Goal: Task Accomplishment & Management: Use online tool/utility

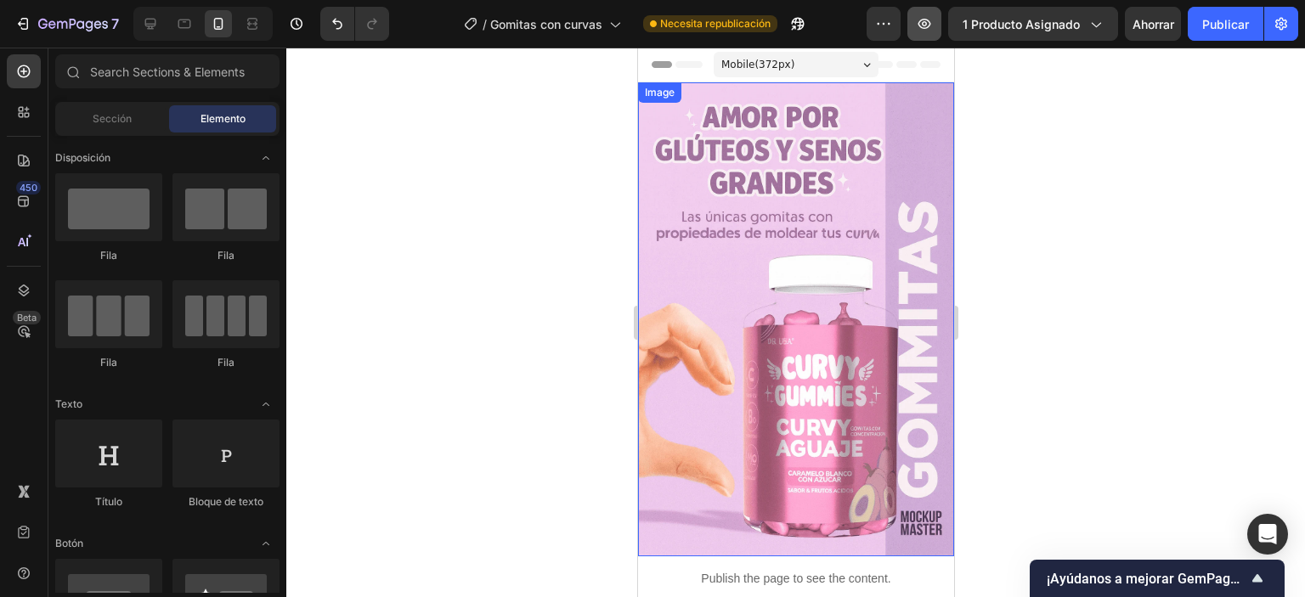
scroll to position [1977, 0]
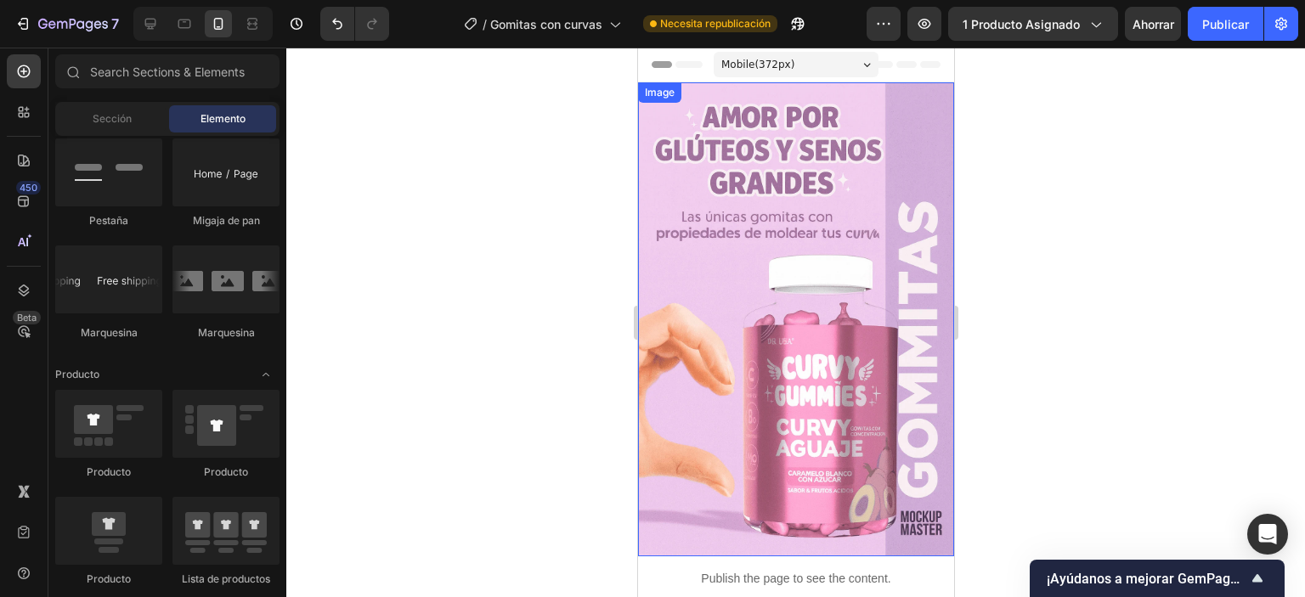
click at [732, 359] on img at bounding box center [795, 319] width 316 height 474
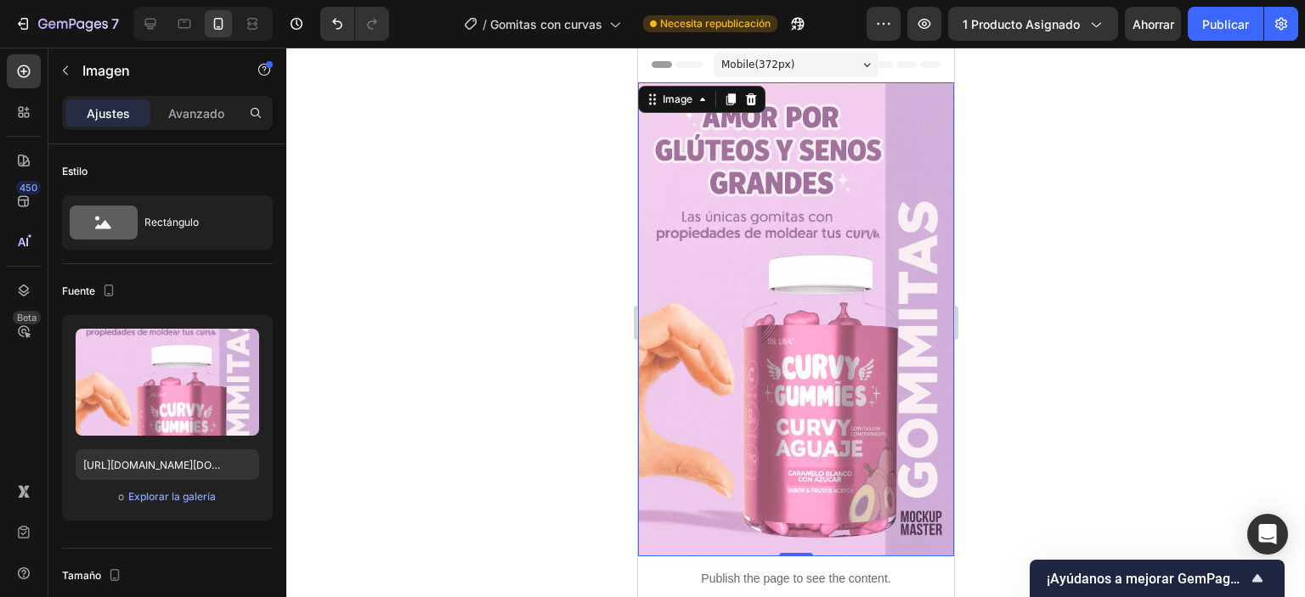
click at [782, 191] on img at bounding box center [795, 319] width 316 height 474
click at [136, 465] on input "[URL][DOMAIN_NAME][DOMAIN_NAME]" at bounding box center [167, 464] width 183 height 31
paste input "envio-gratis_optimized.webp?v=1759079937"
type input "[URL][DOMAIN_NAME]"
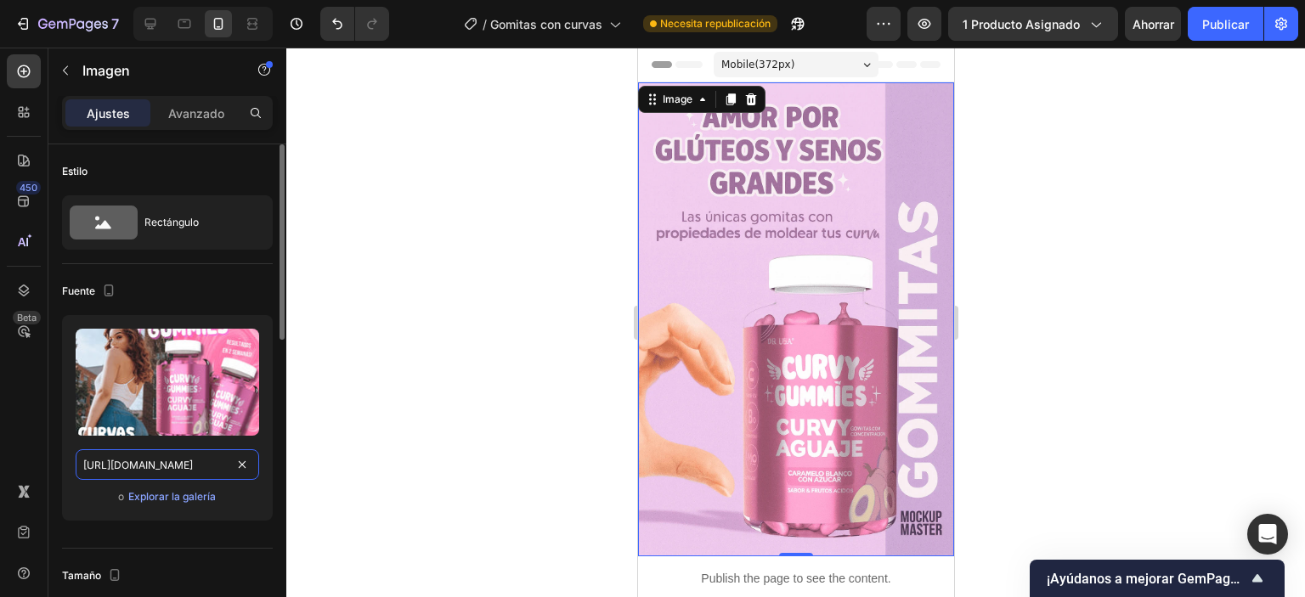
scroll to position [0, 340]
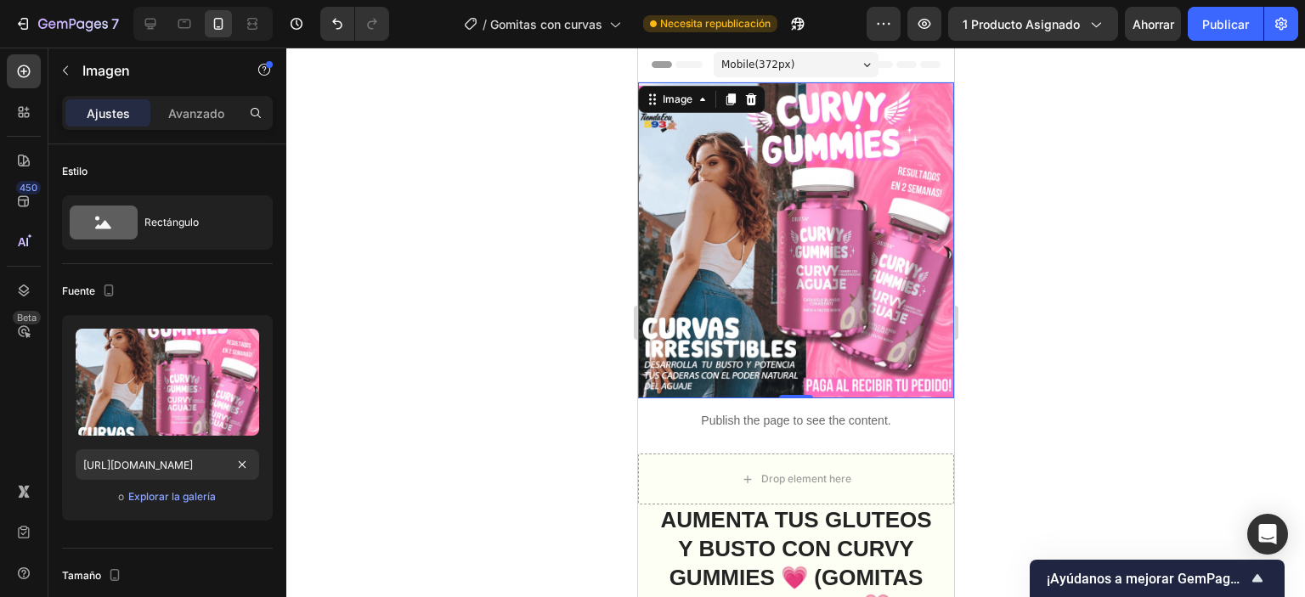
drag, startPoint x: 553, startPoint y: 405, endPoint x: 561, endPoint y: 416, distance: 13.4
click at [554, 405] on div at bounding box center [795, 323] width 1018 height 550
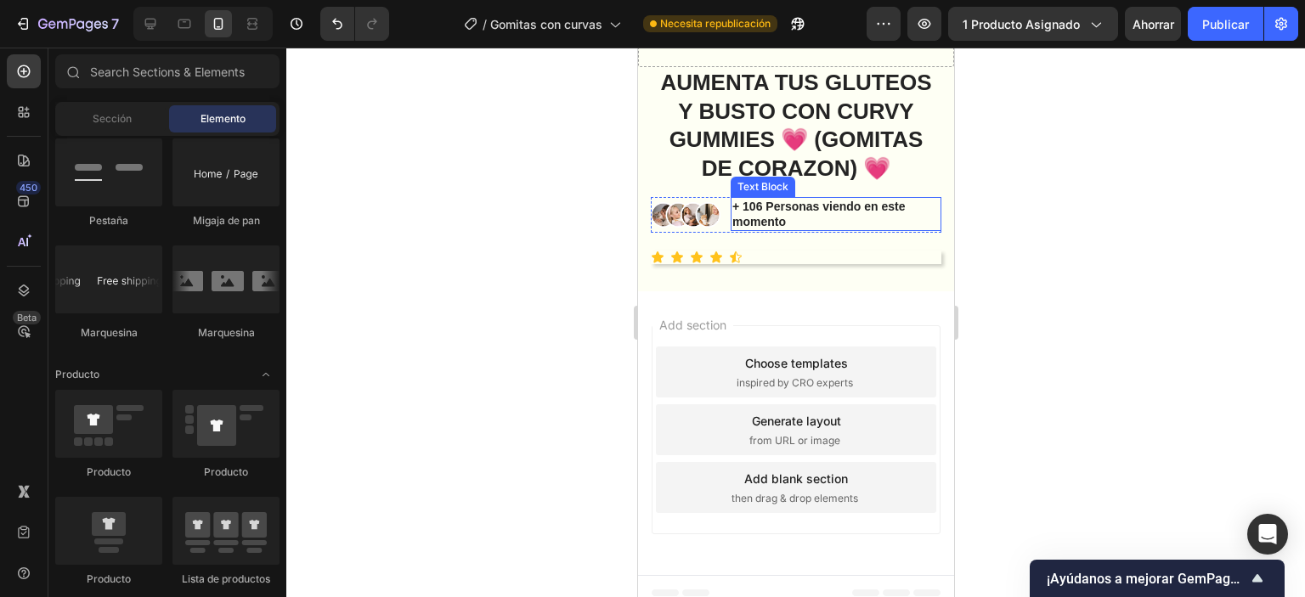
scroll to position [0, 0]
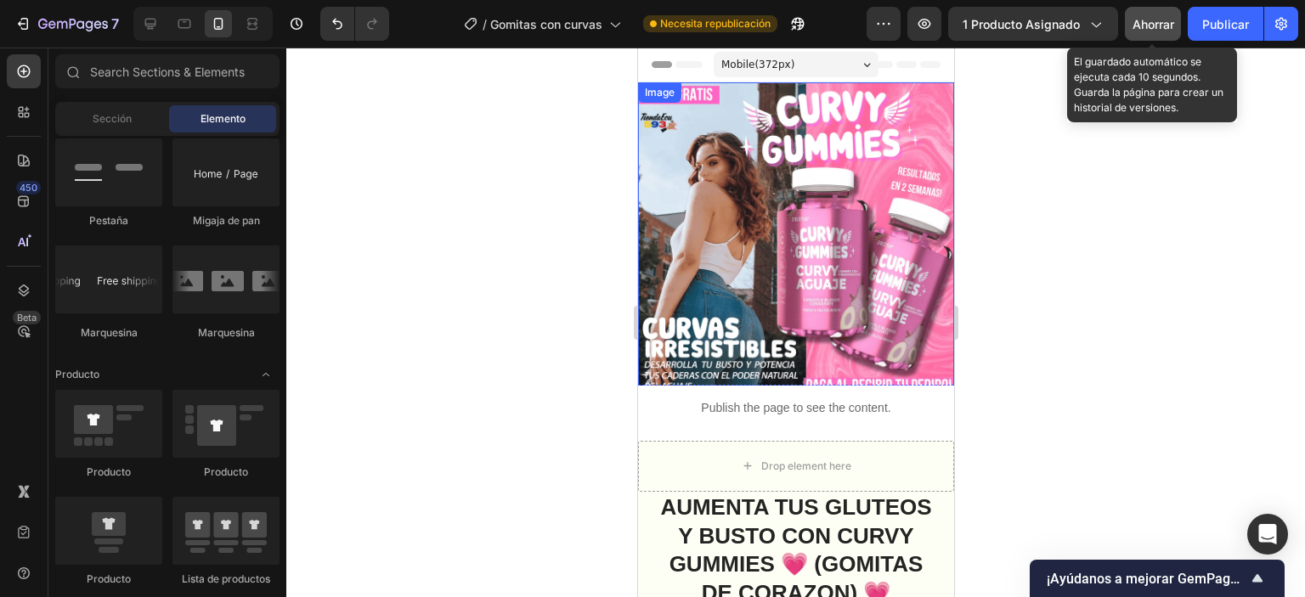
click at [1162, 13] on button "Ahorrar" at bounding box center [1153, 24] width 56 height 34
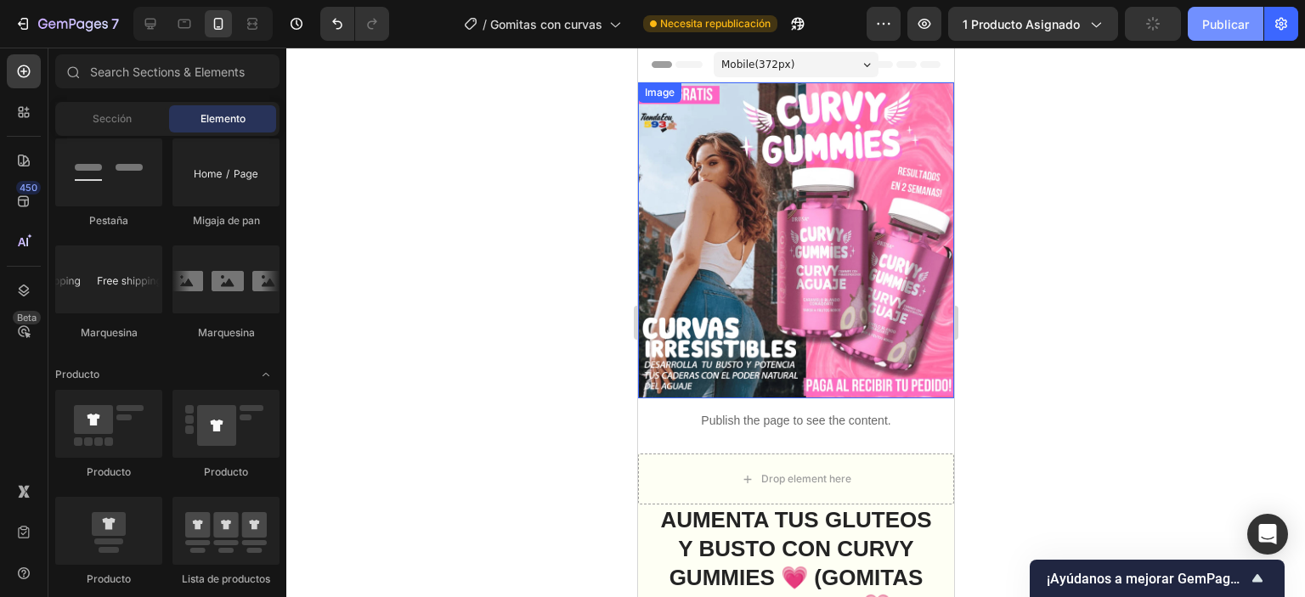
click at [1215, 31] on font "Publicar" at bounding box center [1225, 24] width 47 height 18
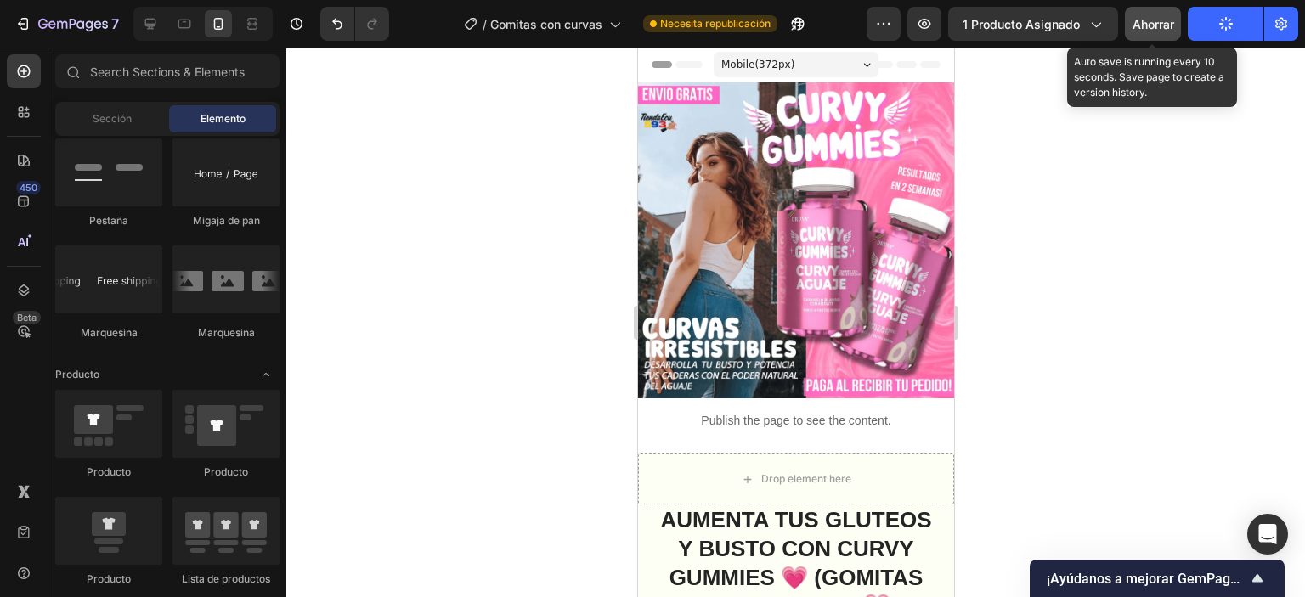
click at [1132, 31] on div "Ahorrar" at bounding box center [1153, 24] width 42 height 18
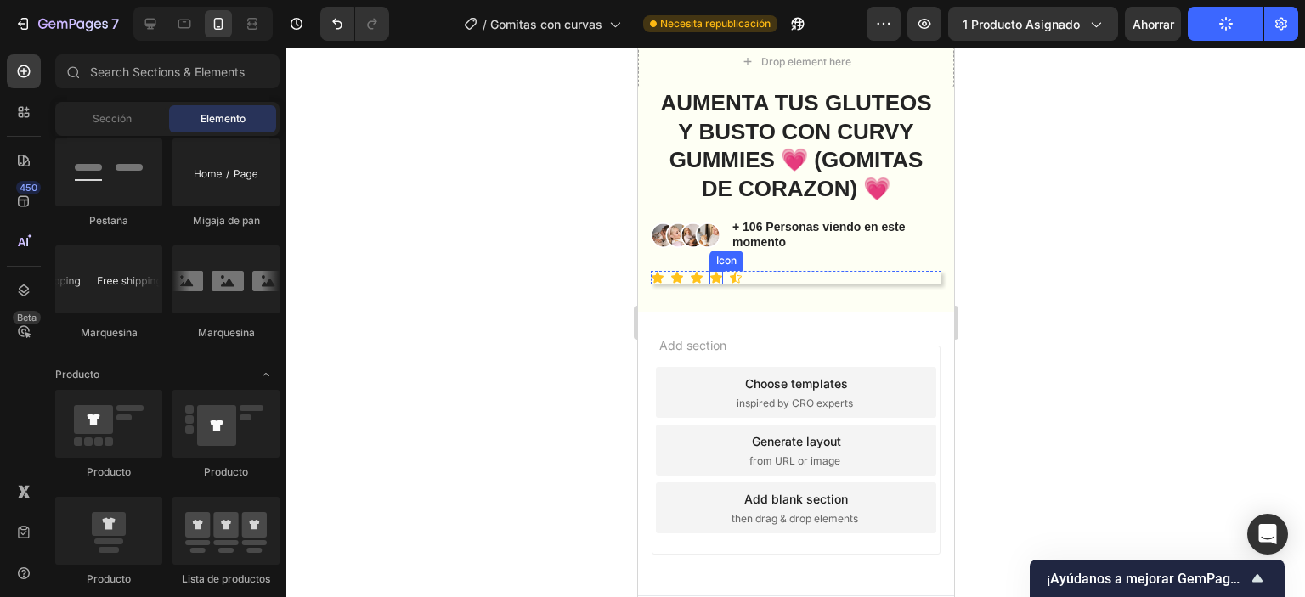
scroll to position [437, 0]
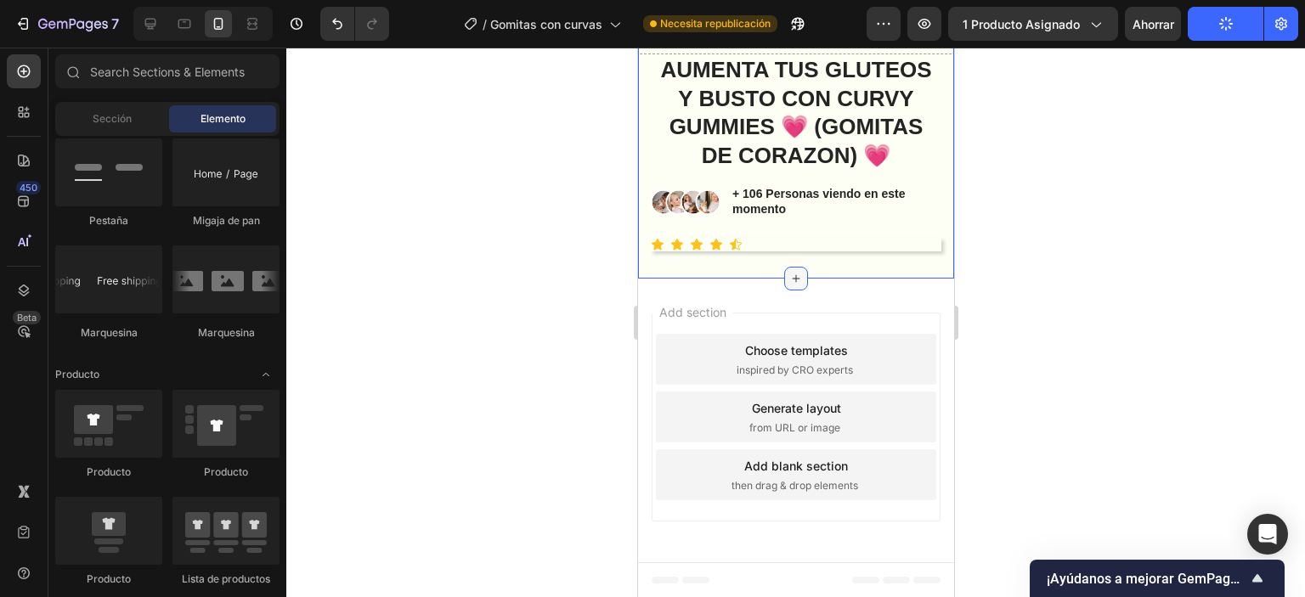
click at [792, 277] on icon at bounding box center [795, 279] width 14 height 14
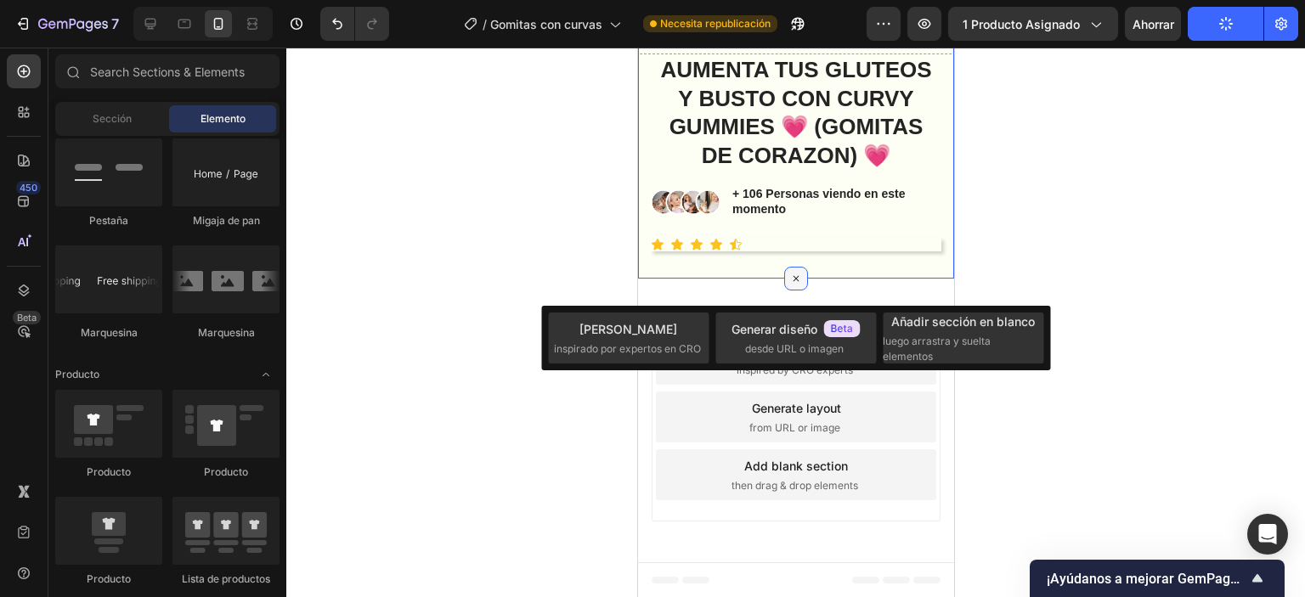
click at [792, 277] on icon at bounding box center [796, 279] width 20 height 20
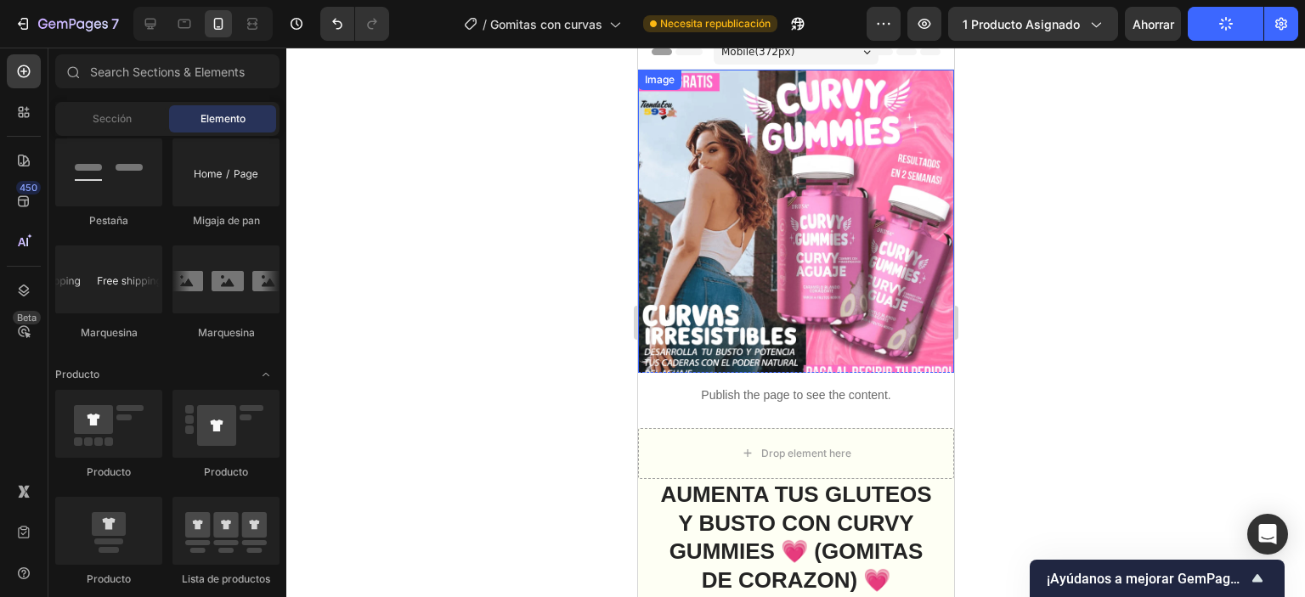
scroll to position [0, 0]
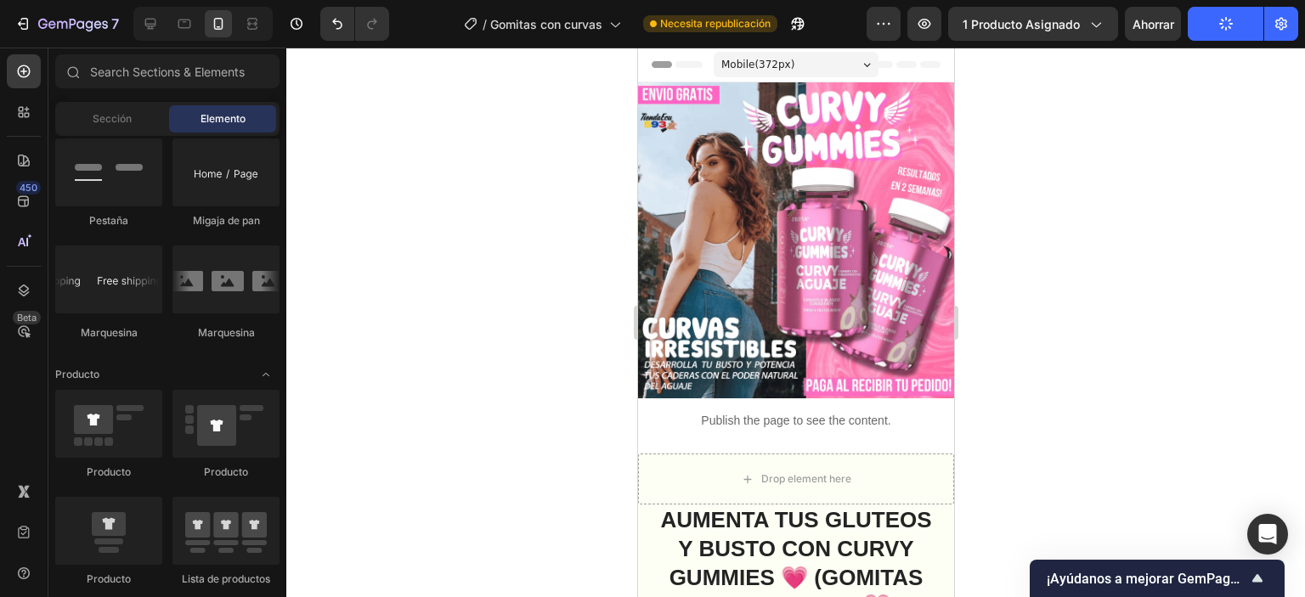
click at [1219, 27] on div "button" at bounding box center [1226, 24] width 14 height 14
click at [1219, 28] on div "button" at bounding box center [1226, 24] width 14 height 14
click at [1227, 30] on icon "button" at bounding box center [1224, 23] width 17 height 17
click at [1227, 30] on icon "button" at bounding box center [1224, 23] width 19 height 19
click at [1227, 30] on icon "button" at bounding box center [1225, 23] width 19 height 19
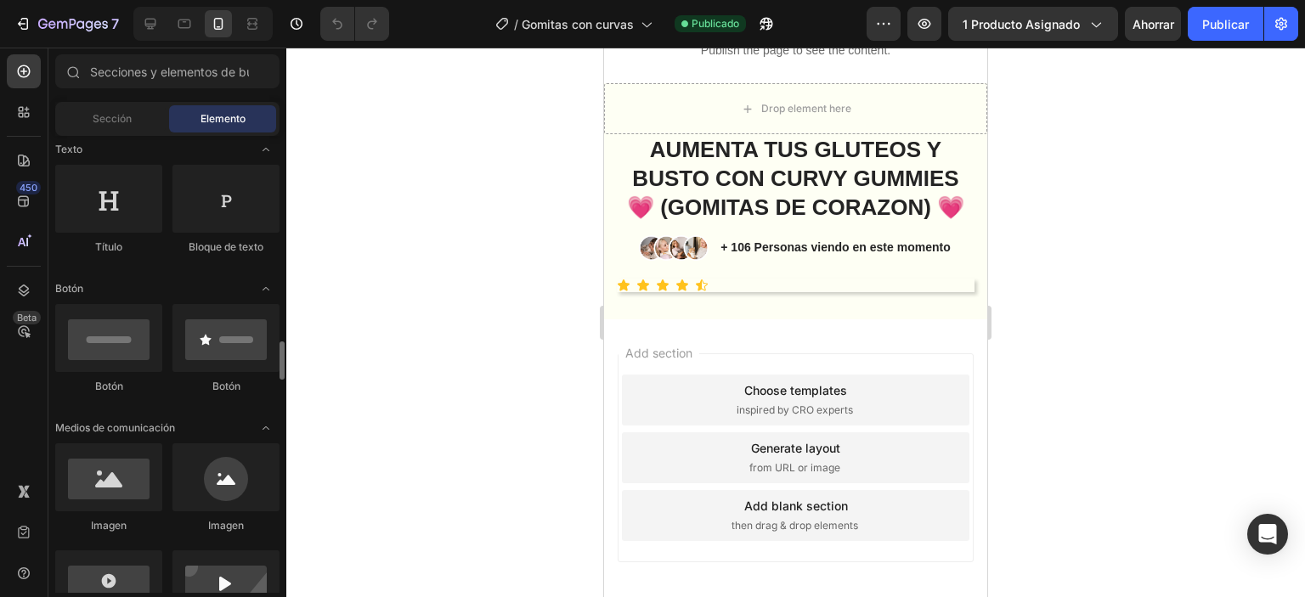
scroll to position [425, 0]
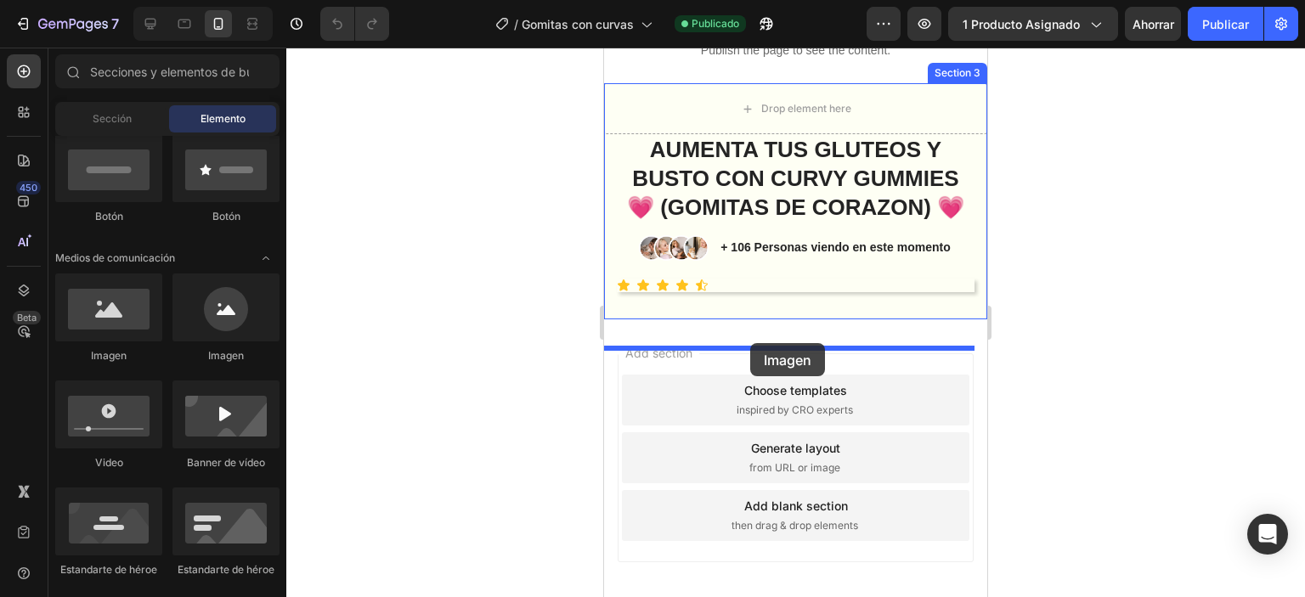
drag, startPoint x: 1141, startPoint y: 359, endPoint x: 750, endPoint y: 343, distance: 391.0
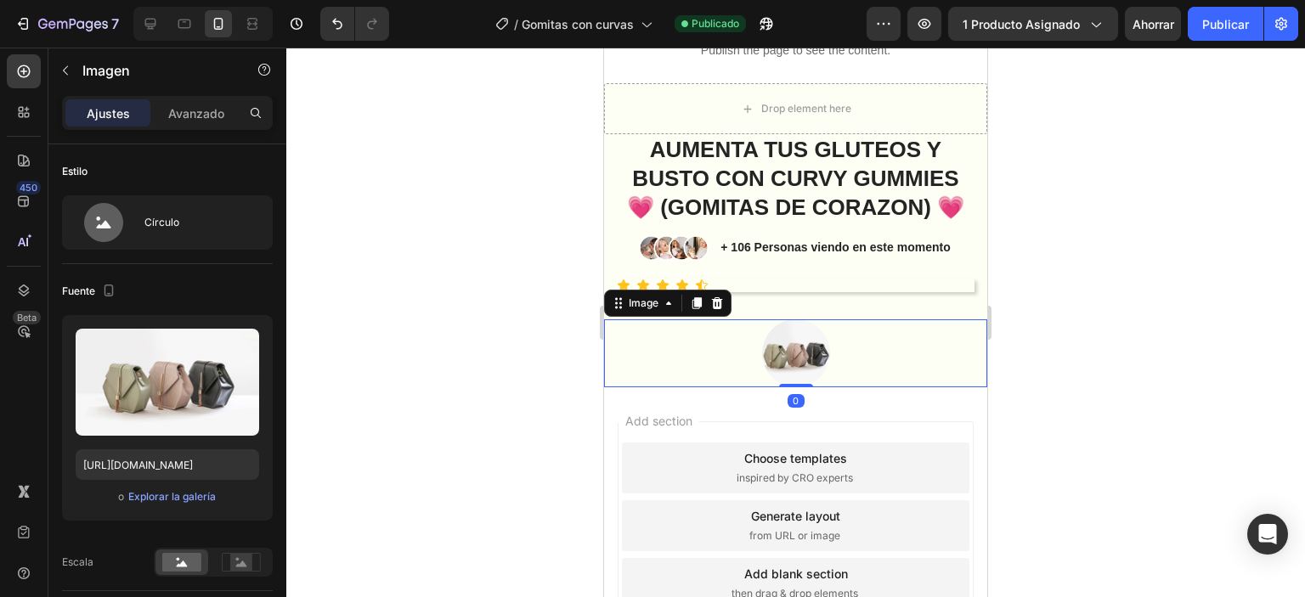
click at [794, 374] on img at bounding box center [796, 353] width 68 height 68
click at [717, 309] on icon at bounding box center [717, 303] width 11 height 12
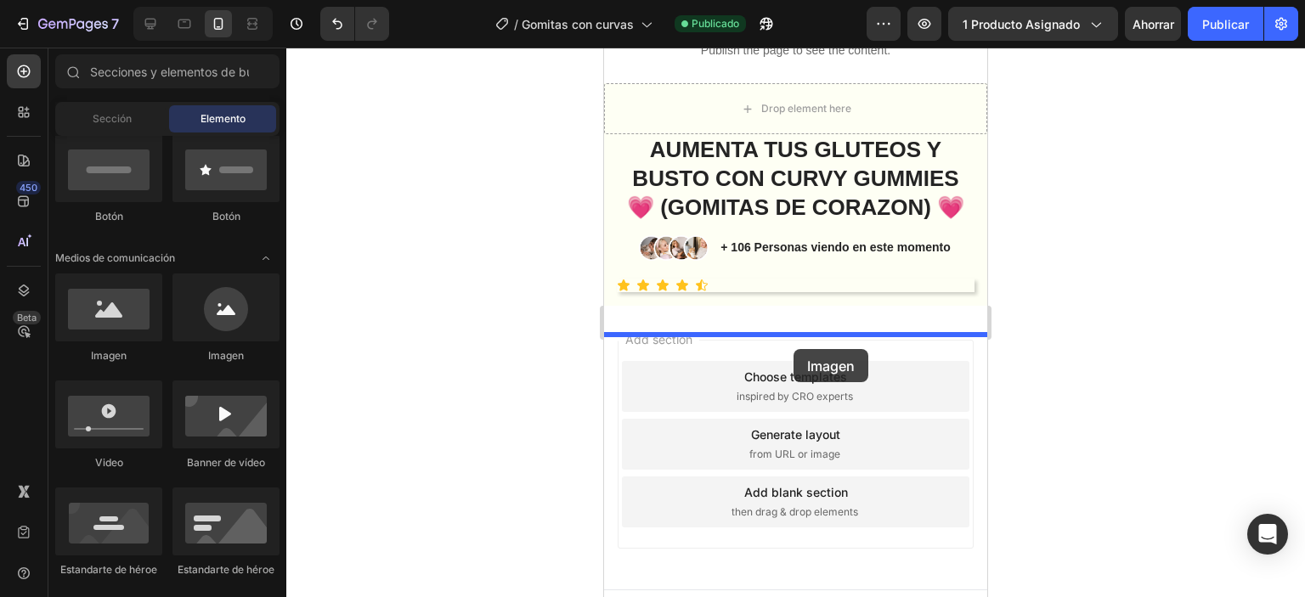
drag, startPoint x: 738, startPoint y: 374, endPoint x: 793, endPoint y: 349, distance: 60.5
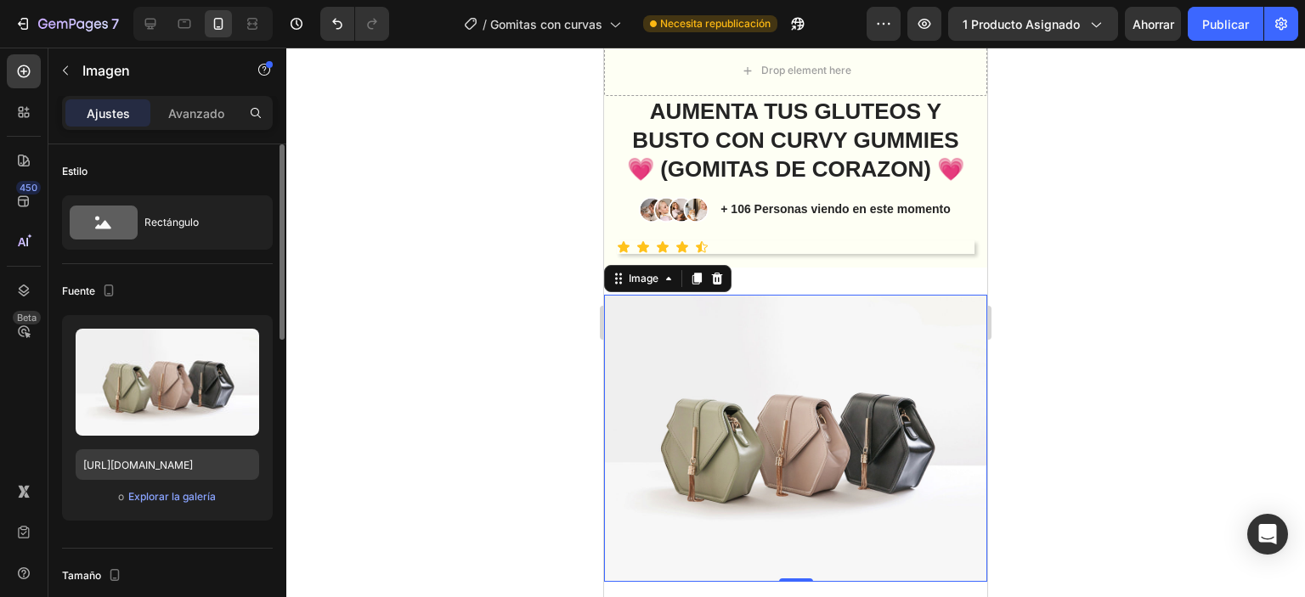
scroll to position [557, 0]
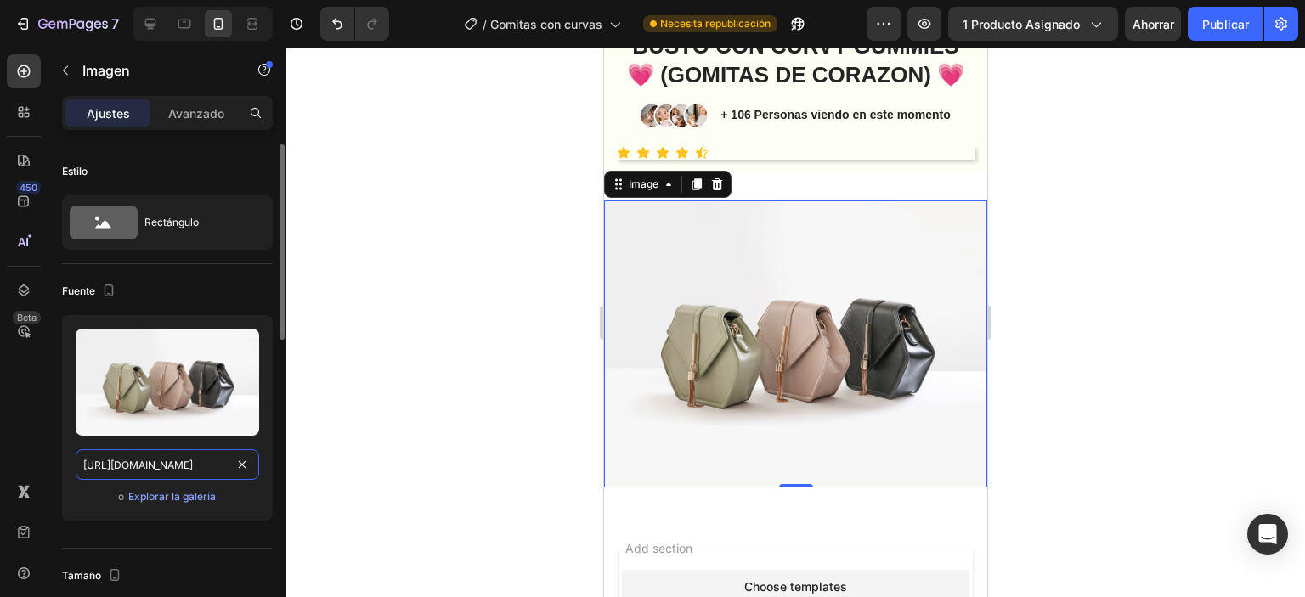
click at [166, 473] on input "https://cdn.shopify.com/s/files/1/2005/9307/files/image_demo.jpg" at bounding box center [167, 464] width 183 height 31
click at [166, 471] on input "https://cdn.shopify.com/s/files/1/2005/9307/files/image_demo.jpg" at bounding box center [167, 464] width 183 height 31
click at [162, 465] on input "https://cdn.shopify.com/s/files/1/2005/9307/files/image_demo.jpg" at bounding box center [167, 464] width 183 height 31
click at [163, 466] on input "https://cdn.shopify.com/s/files/1/2005/9307/files/image_demo.jpg" at bounding box center [167, 464] width 183 height 31
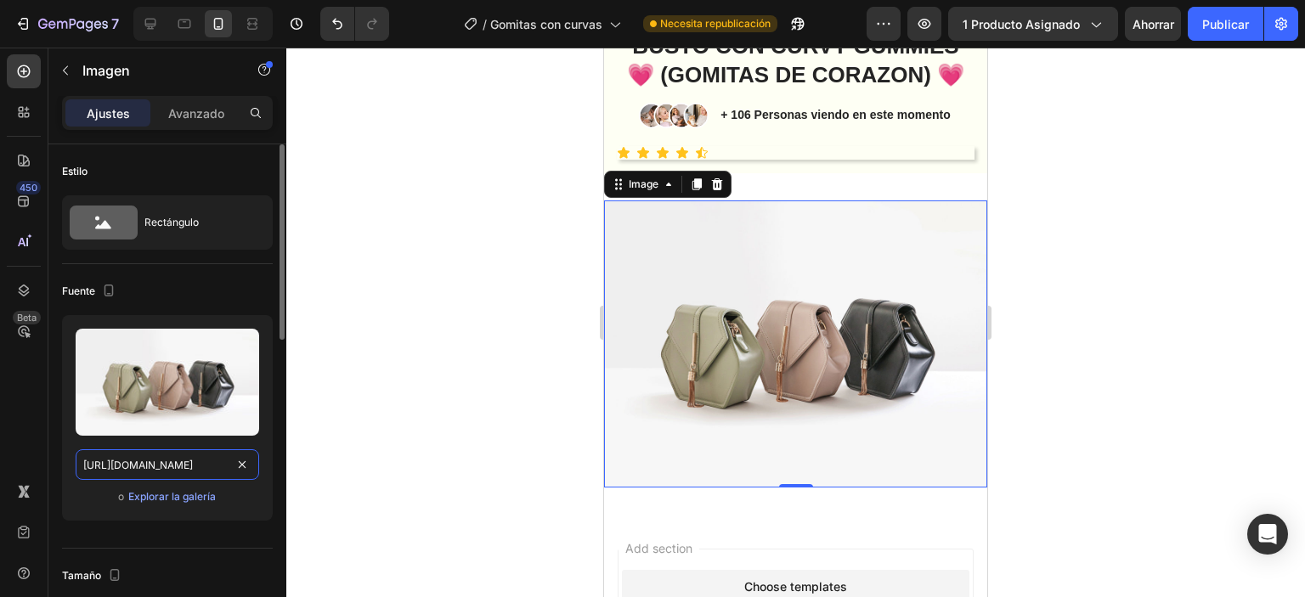
click at [164, 466] on input "https://cdn.shopify.com/s/files/1/2005/9307/files/image_demo.jpg" at bounding box center [167, 464] width 183 height 31
click at [165, 467] on input "https://cdn.shopify.com/s/files/1/2005/9307/files/image_demo.jpg" at bounding box center [167, 464] width 183 height 31
click at [165, 466] on input "https://cdn.shopify.com/s/files/1/2005/9307/files/image_demo.jpg" at bounding box center [167, 464] width 183 height 31
click at [167, 463] on input "https://cdn.shopify.com/s/files/1/2005/9307/files/image_demo.jpg" at bounding box center [167, 464] width 183 height 31
click at [171, 461] on input "https://cdn.shopify.com/s/files/1/2005/9307/files/image_demo.jpg" at bounding box center [167, 464] width 183 height 31
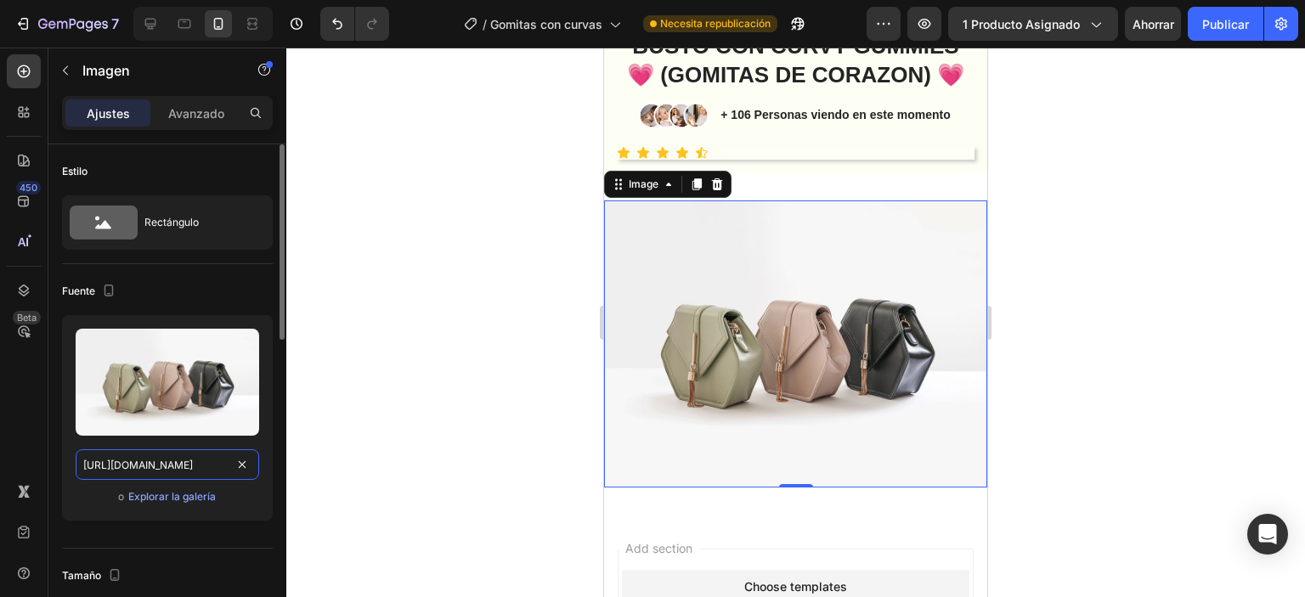
click at [170, 465] on input "https://cdn.shopify.com/s/files/1/2005/9307/files/image_demo.jpg" at bounding box center [167, 464] width 183 height 31
paste input "0760/6019/7084/files/envio-gratis_optimized.webp?v=1759079937"
type input "[URL][DOMAIN_NAME]"
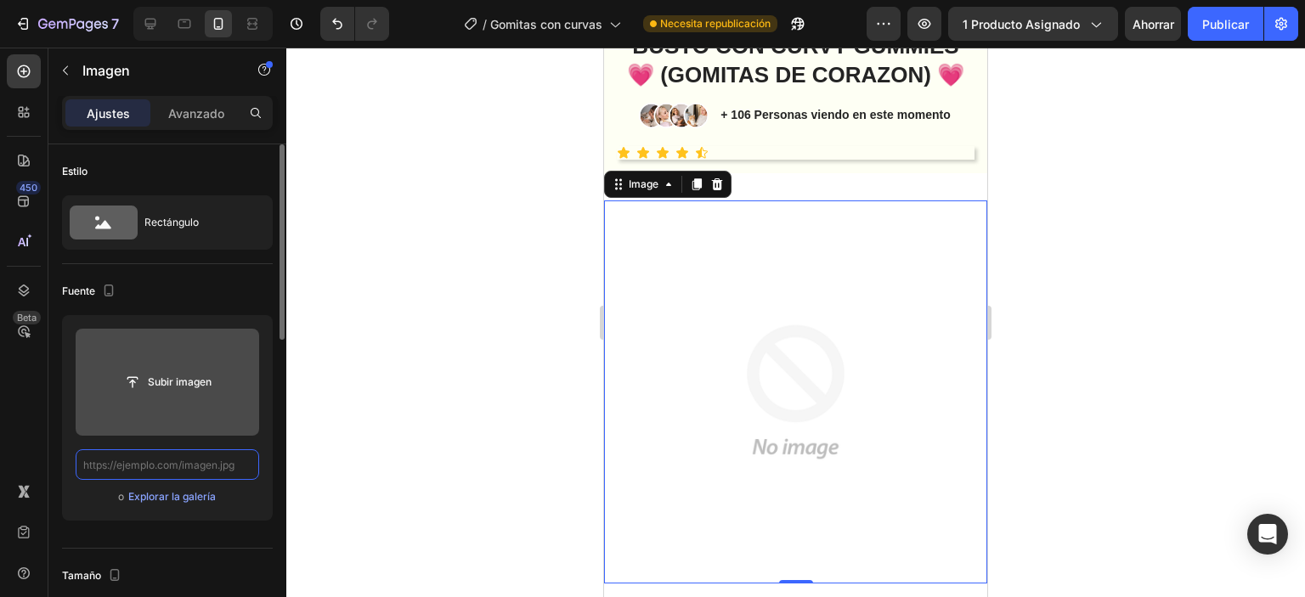
scroll to position [0, 0]
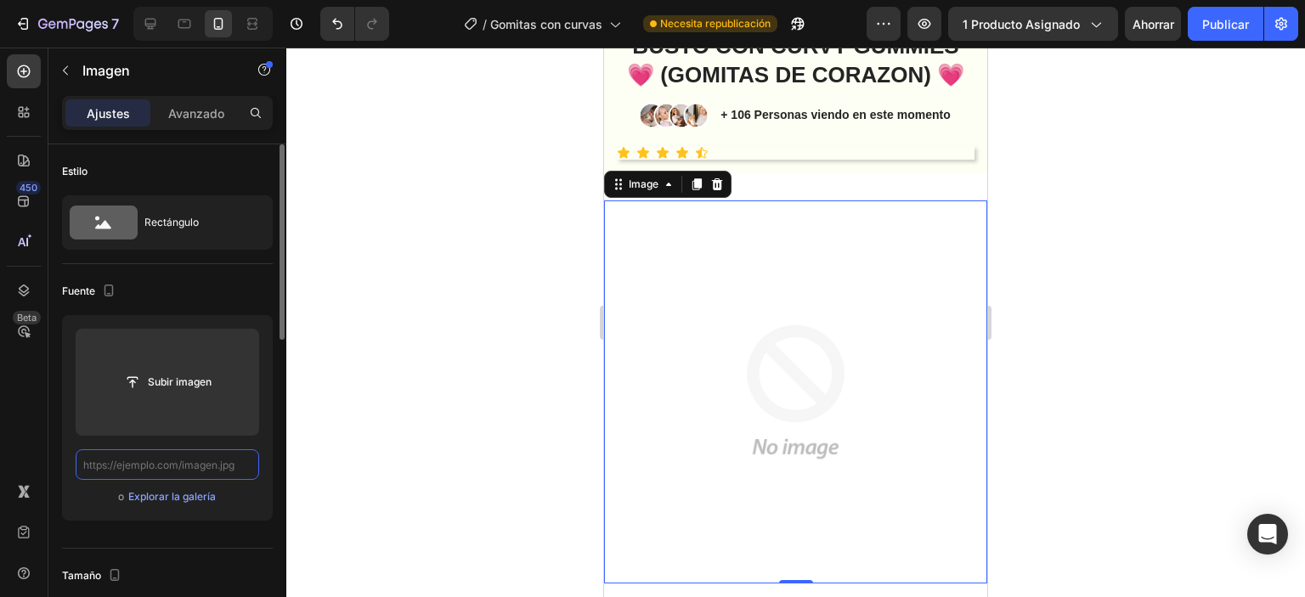
paste input "https://cdn.shopify.com/s/files/1/0760/6019/7084/files/ChatGPT_Image_28_sept_20…"
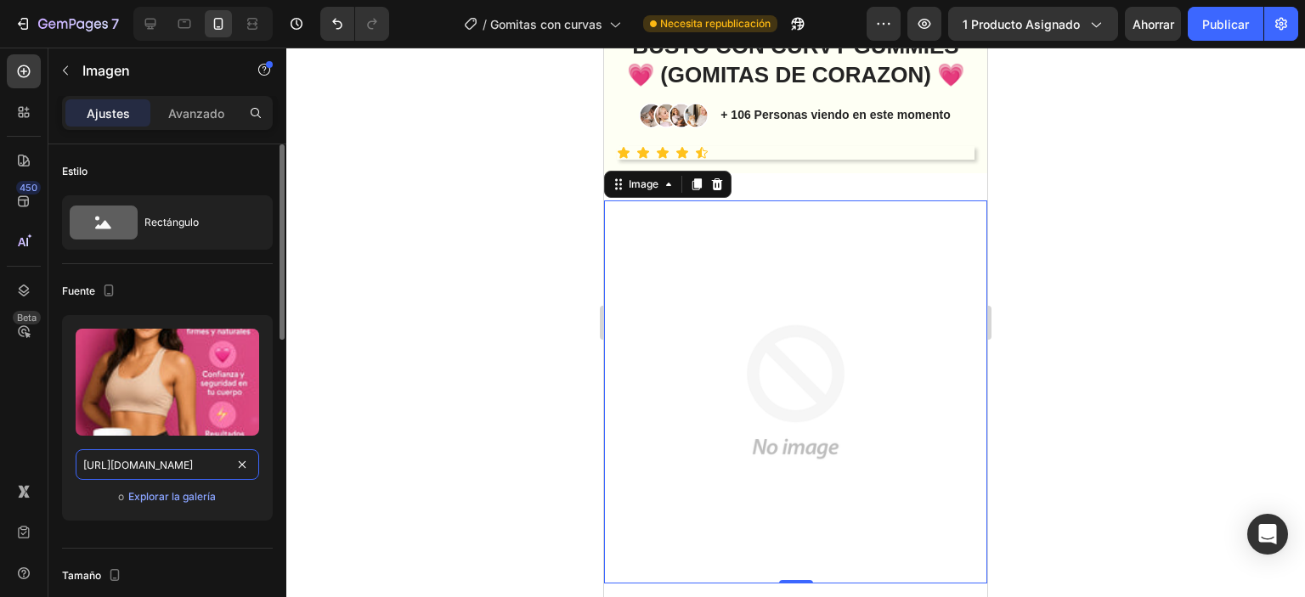
scroll to position [0, 462]
type input "https://cdn.shopify.com/s/files/1/0760/6019/7084/files/ChatGPT_Image_28_sept_20…"
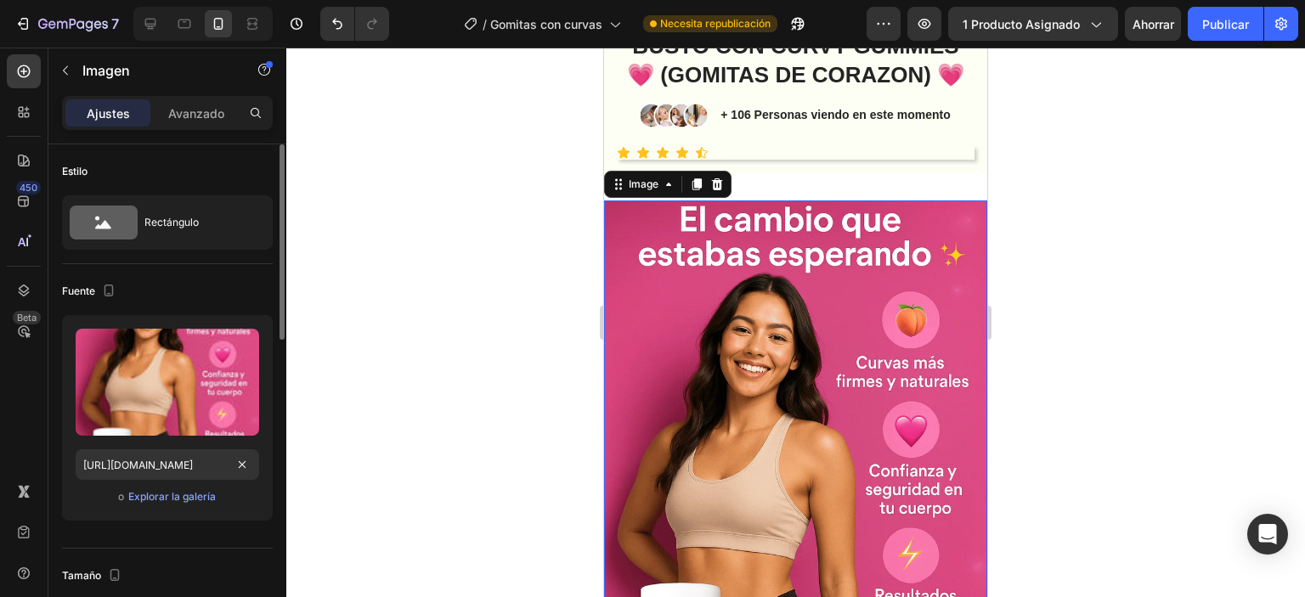
scroll to position [0, 0]
click at [253, 499] on div "o Explorar la galería" at bounding box center [167, 497] width 183 height 20
click at [561, 330] on div at bounding box center [795, 323] width 1018 height 550
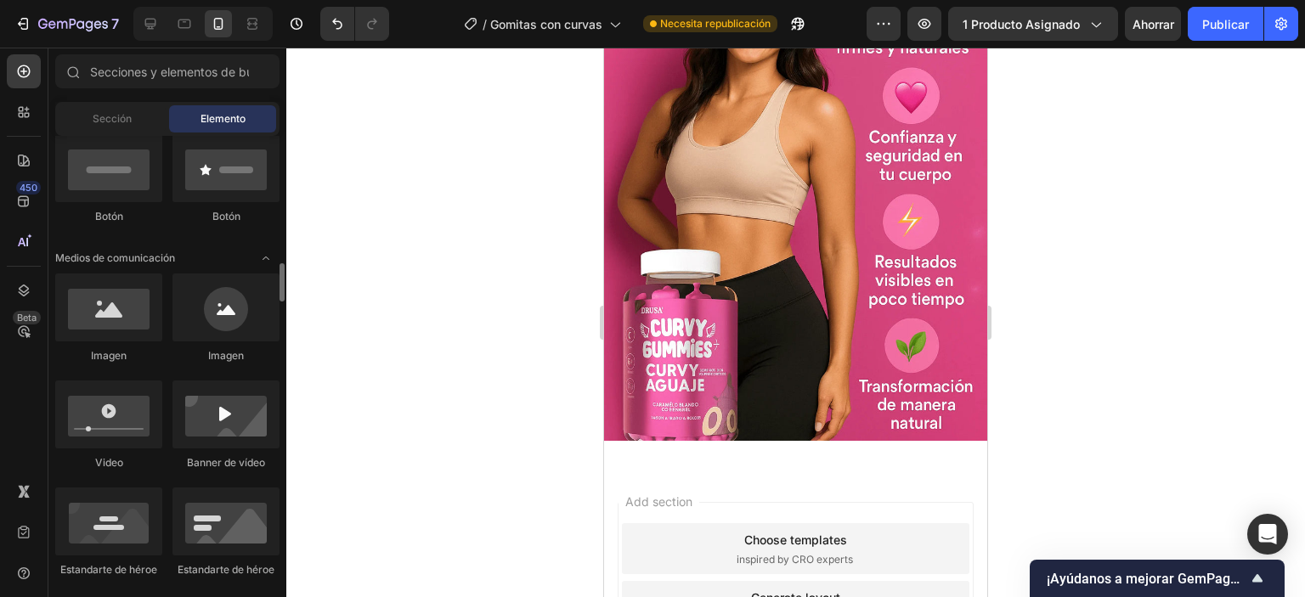
scroll to position [680, 0]
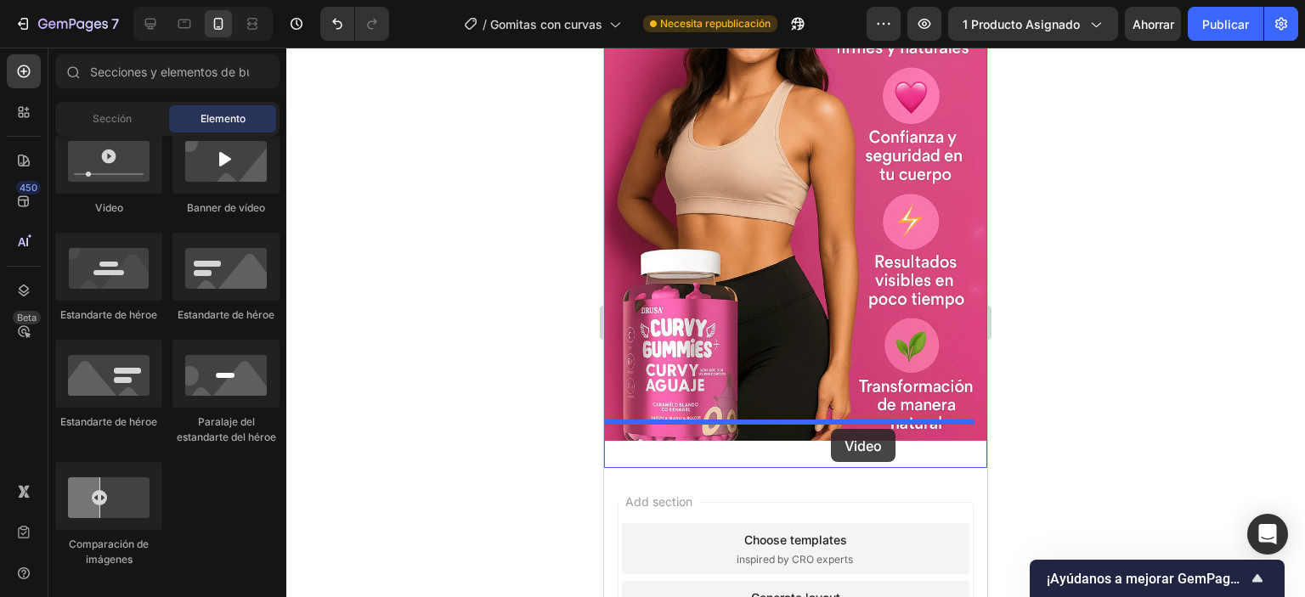
drag, startPoint x: 1086, startPoint y: 364, endPoint x: 831, endPoint y: 429, distance: 262.9
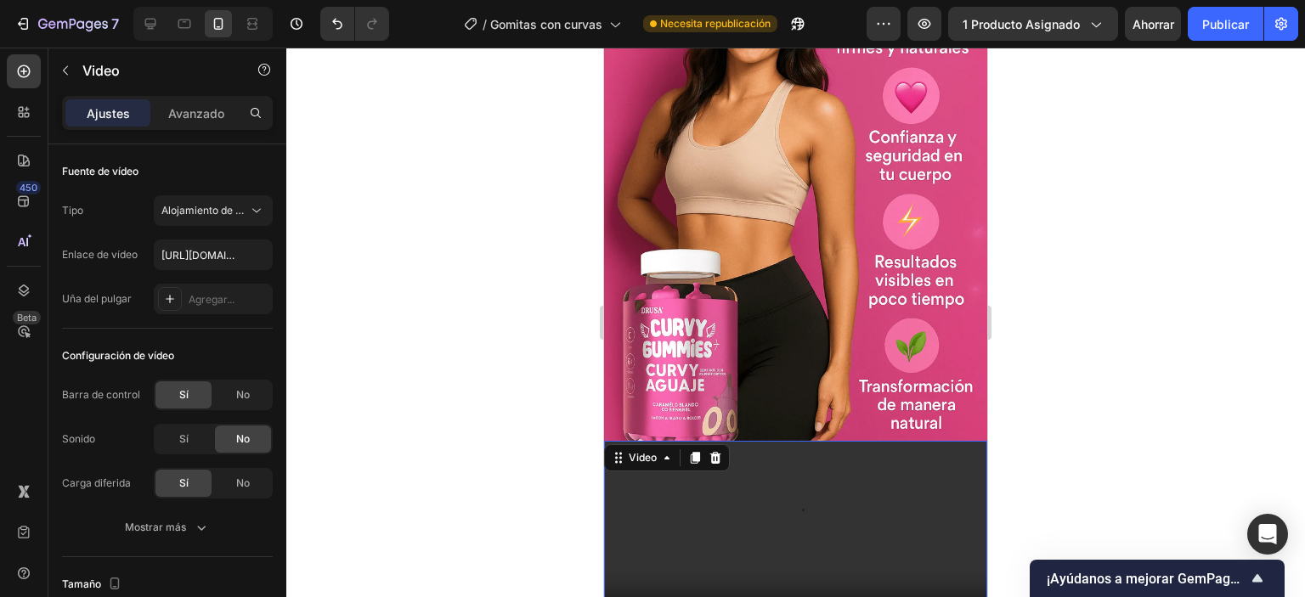
scroll to position [1005, 0]
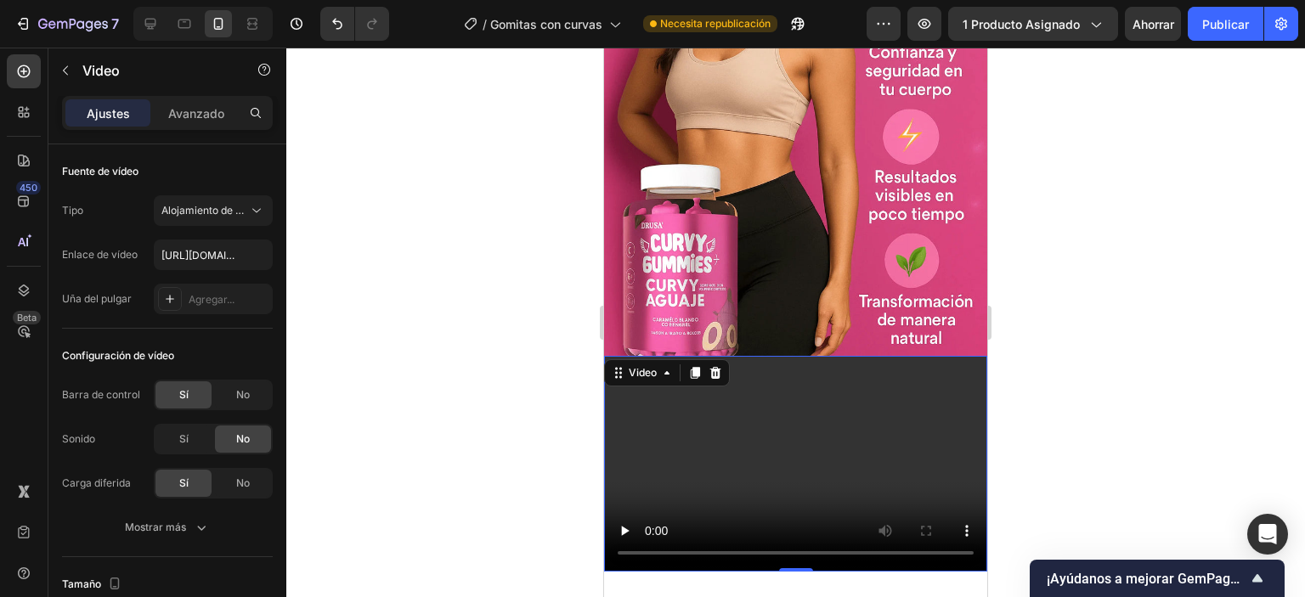
click at [719, 458] on video at bounding box center [795, 464] width 383 height 216
click at [224, 260] on input "https://cdn.shopify.com/videos/c/o/v/2cd3deb506b54b009063f7270ab5cf2e.mp4" at bounding box center [213, 255] width 119 height 31
click at [224, 261] on input "https://cdn.shopify.com/videos/c/o/v/2cd3deb506b54b009063f7270ab5cf2e.mp4" at bounding box center [213, 255] width 119 height 31
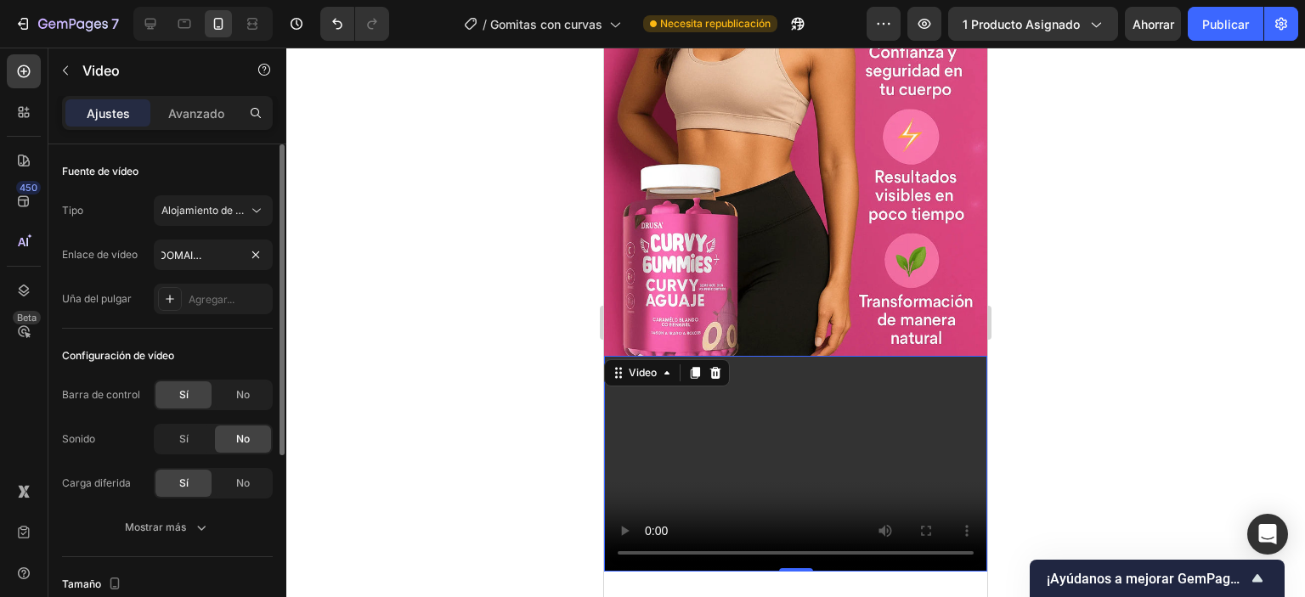
click at [236, 332] on div "Configuración de vídeo Barra de control Sí No Sonido Sí No Carga diferida Sí No…" at bounding box center [167, 443] width 211 height 228
click at [200, 252] on input "https://www.tiktok.com/@fajasmodakingperu/video/7422037334322990341?q=Curvy%20G…" at bounding box center [213, 255] width 119 height 31
click at [200, 253] on input "https://www.tiktok.com/@fajasmodakingperu/video/7422037334322990341?q=Curvy%20G…" at bounding box center [213, 255] width 119 height 31
click at [200, 254] on input "https://www.tiktok.com/@fajasmodakingperu/video/7422037334322990341?q=Curvy%20G…" at bounding box center [213, 255] width 119 height 31
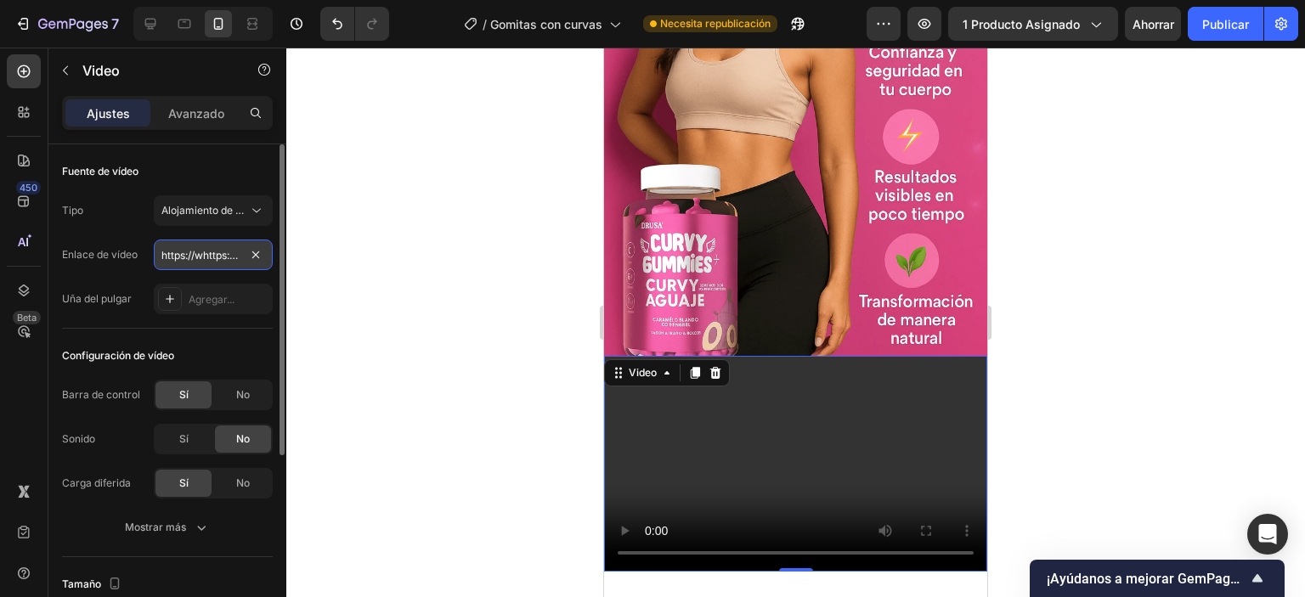
scroll to position [0, 545]
type input "https://whttps://www.tiktok.com/@fajasmodakingperu/video/7422037334322990341?q=…"
click at [200, 342] on div "Configuración de vídeo" at bounding box center [167, 355] width 211 height 27
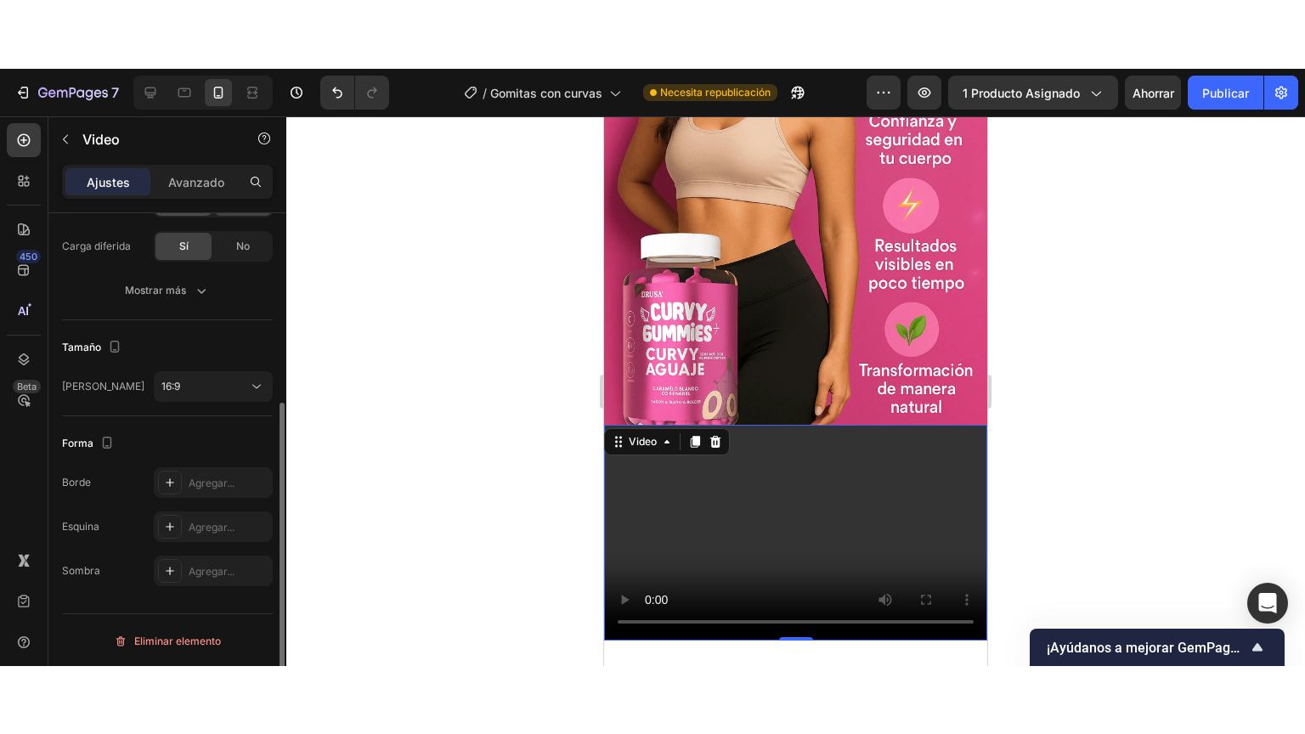
scroll to position [0, 0]
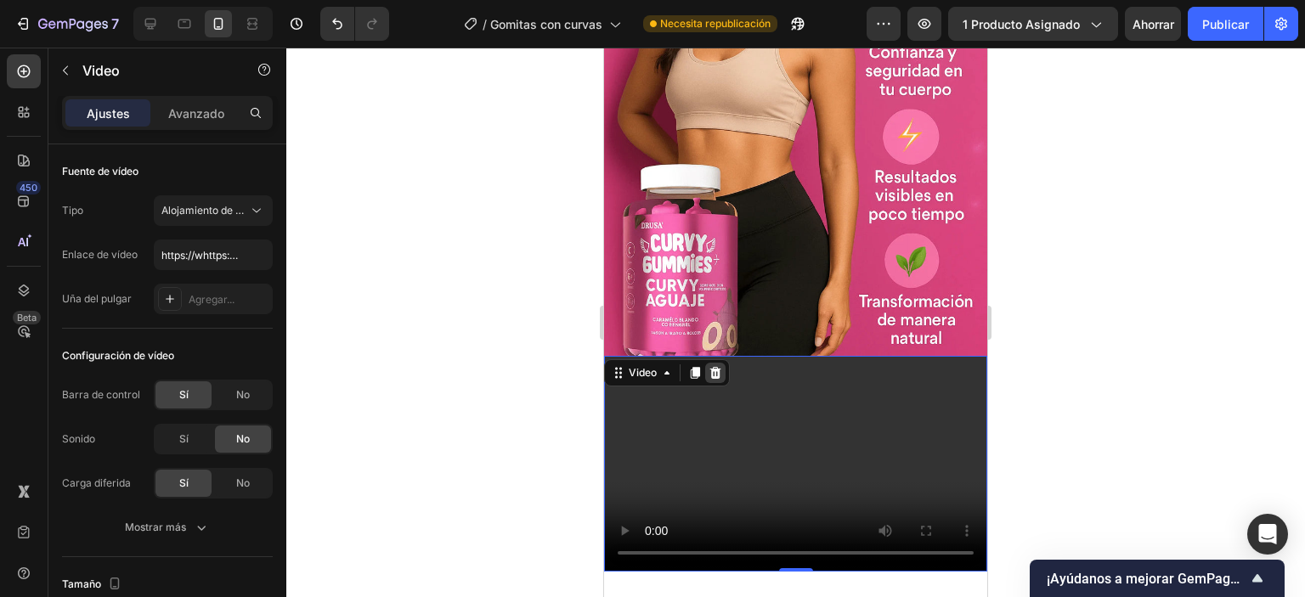
click at [712, 367] on icon at bounding box center [715, 373] width 11 height 12
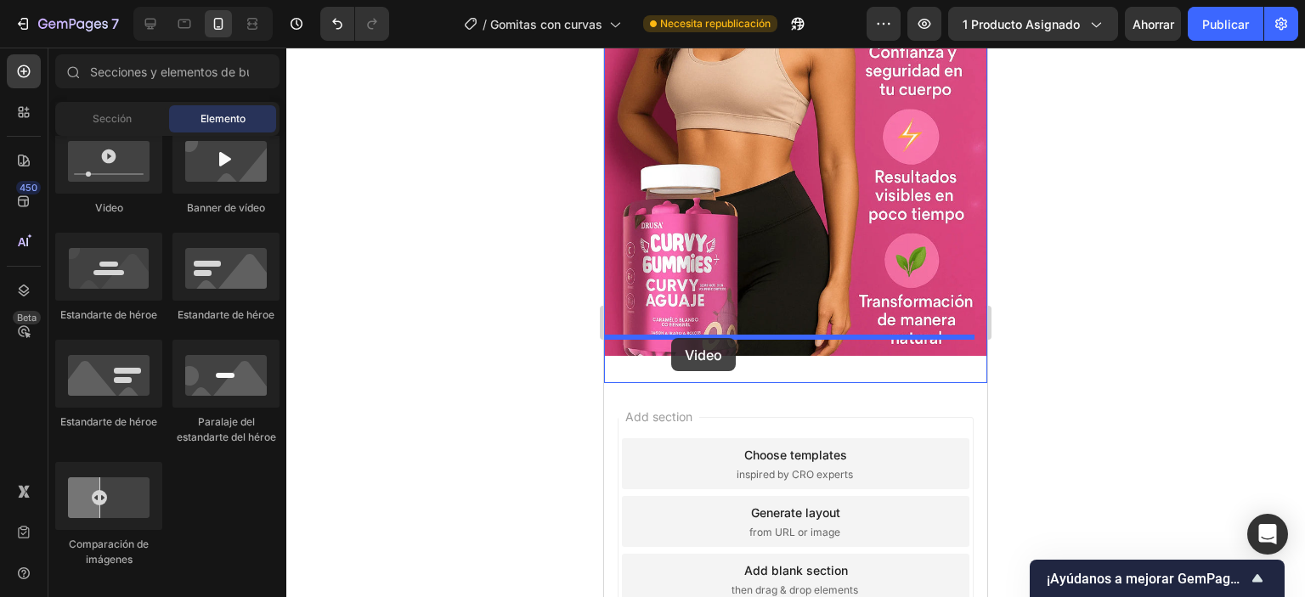
drag, startPoint x: 1144, startPoint y: 366, endPoint x: 671, endPoint y: 338, distance: 473.9
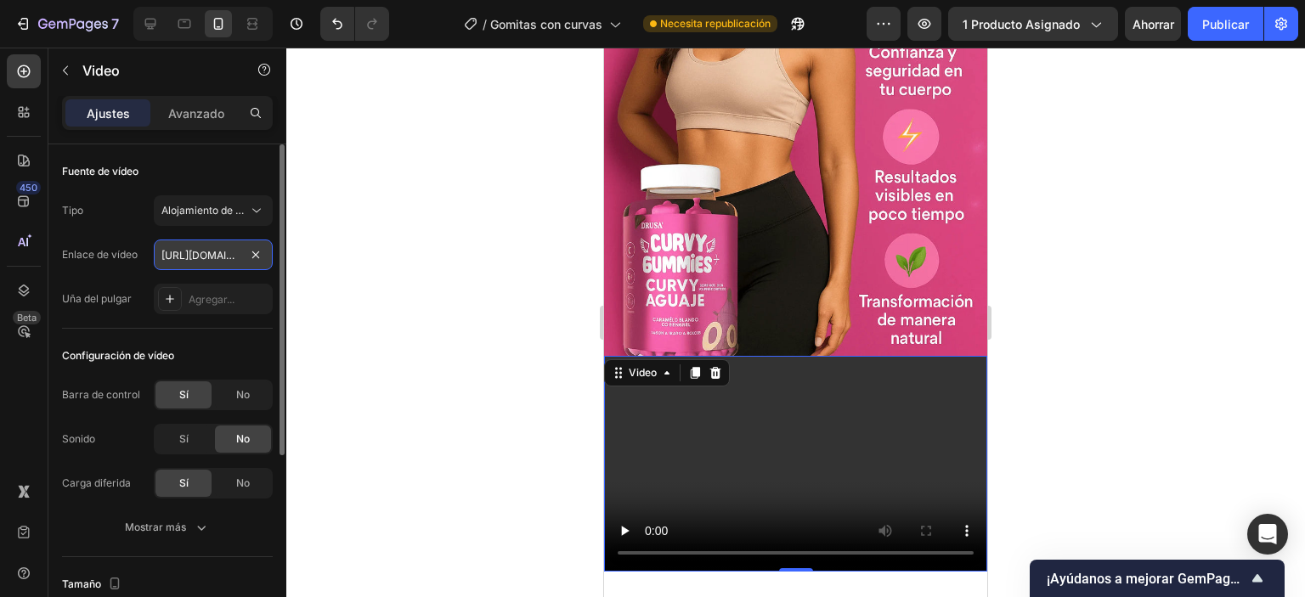
click at [195, 257] on input "https://cdn.shopify.com/videos/c/o/v/2cd3deb506b54b009063f7270ab5cf2e.mp4" at bounding box center [213, 255] width 119 height 31
click at [195, 258] on input "https://cdn.shopify.com/videos/c/o/v/2cd3deb506b54b009063f7270ab5cf2e.mp4" at bounding box center [213, 255] width 119 height 31
click at [764, 435] on video at bounding box center [795, 464] width 383 height 216
click at [764, 436] on video at bounding box center [795, 464] width 383 height 216
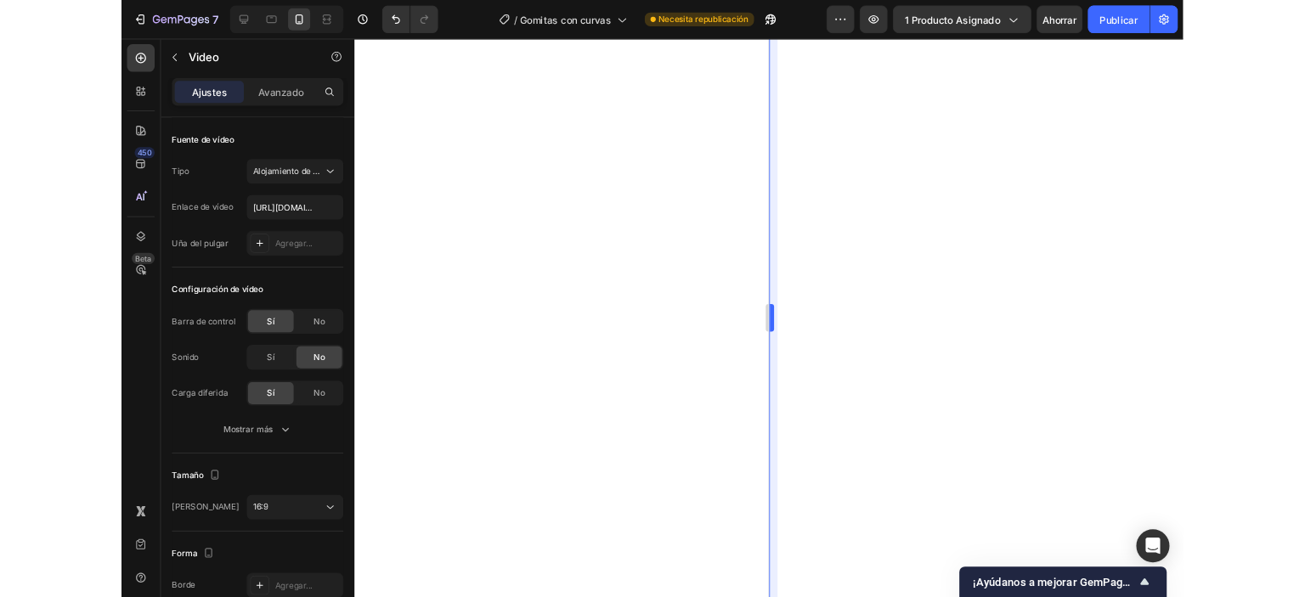
scroll to position [852, 0]
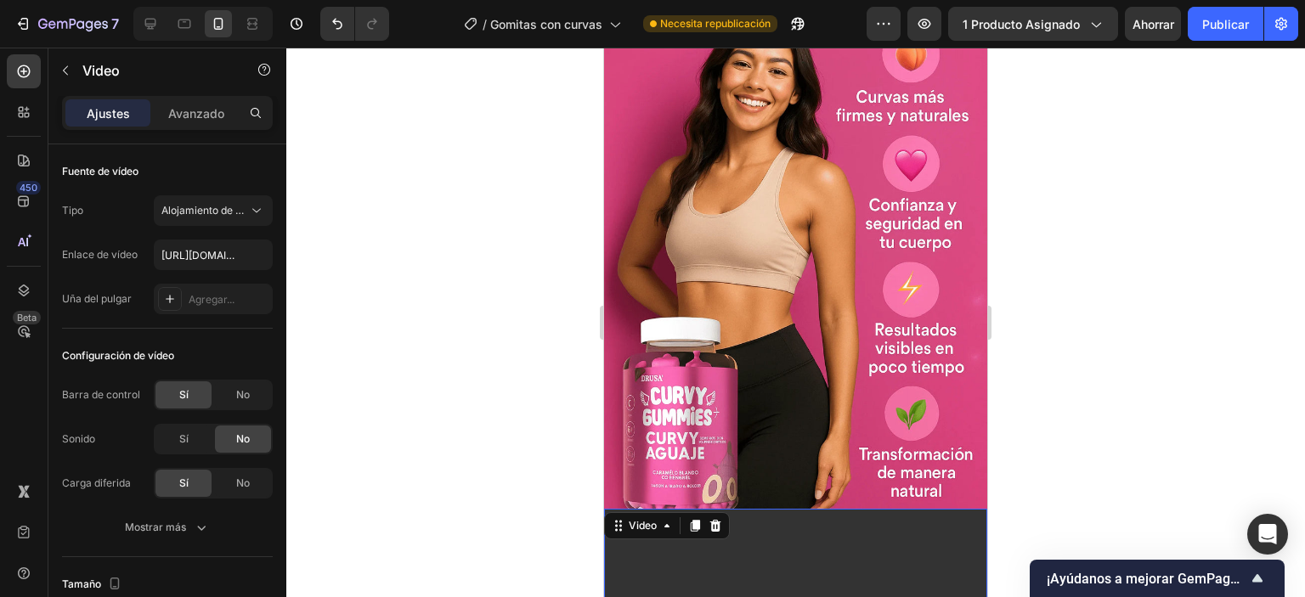
drag, startPoint x: 713, startPoint y: 499, endPoint x: 682, endPoint y: 494, distance: 30.9
click at [713, 516] on div at bounding box center [715, 526] width 20 height 20
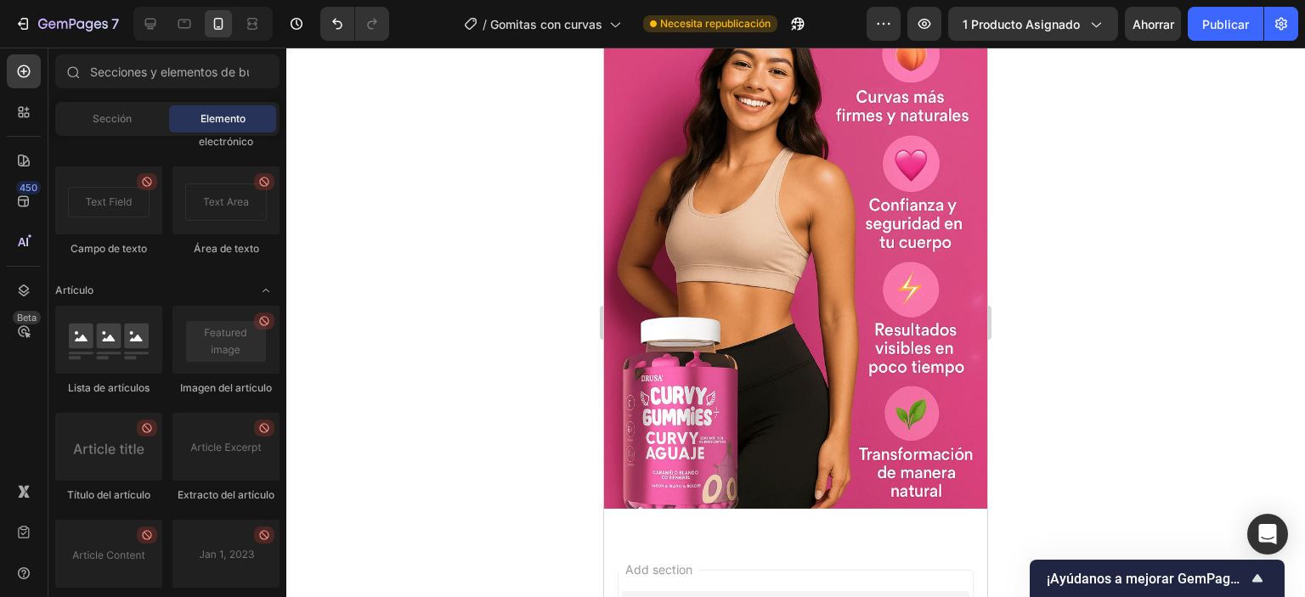
scroll to position [4949, 0]
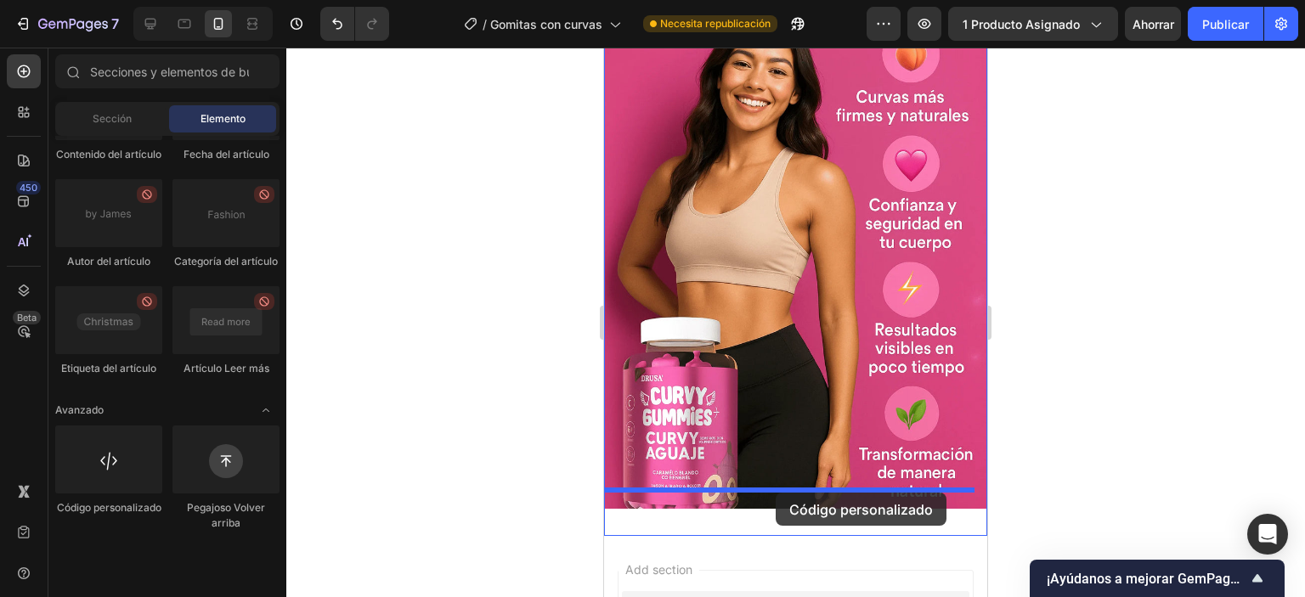
drag, startPoint x: 1307, startPoint y: 522, endPoint x: 775, endPoint y: 493, distance: 532.5
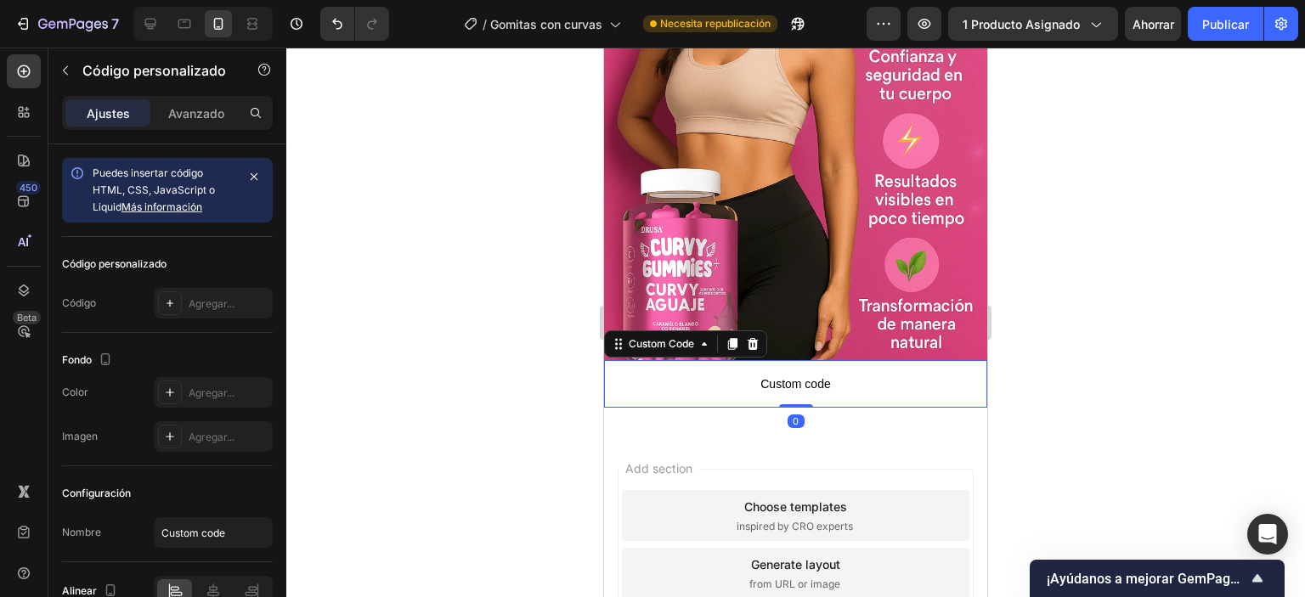
scroll to position [1137, 0]
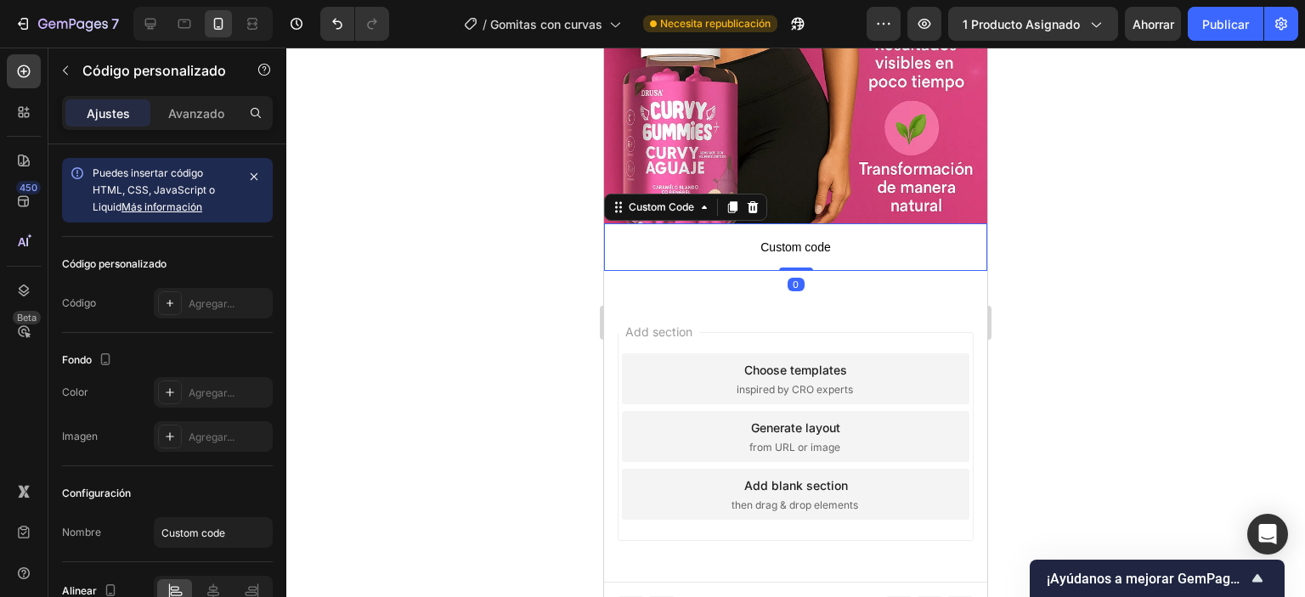
click at [775, 237] on span "Custom code" at bounding box center [795, 247] width 383 height 20
click at [778, 237] on span "Custom code" at bounding box center [795, 247] width 383 height 20
click at [604, 48] on span "Custom code" at bounding box center [604, 48] width 0 height 0
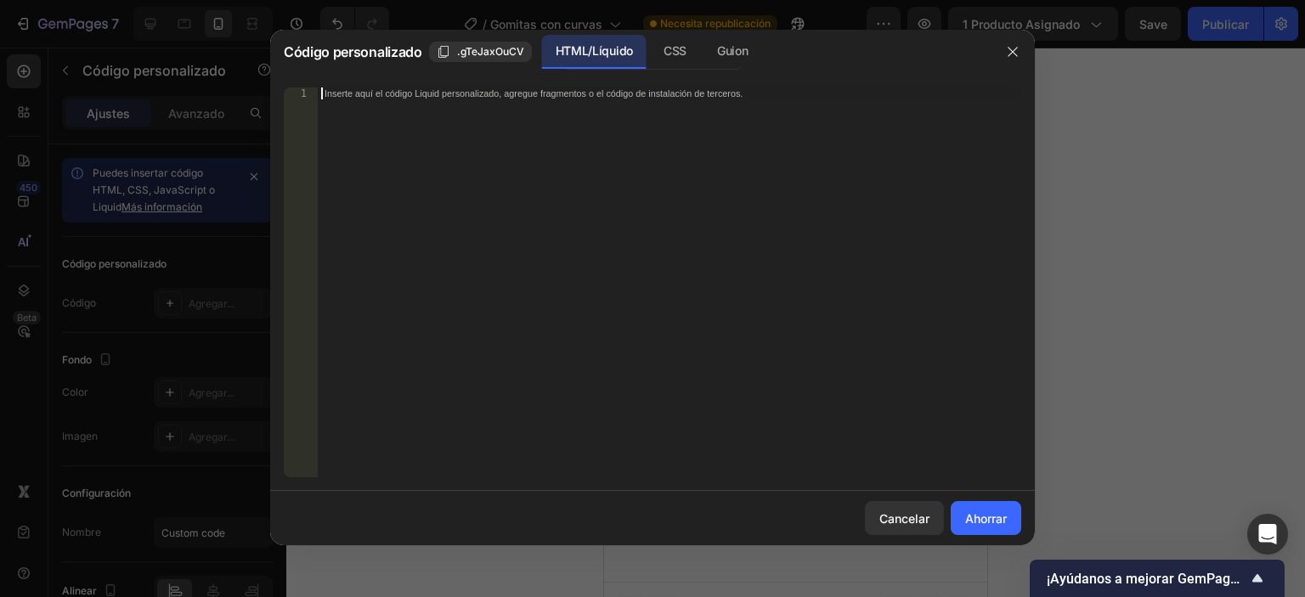
click at [571, 97] on font "Inserte aquí el código Liquid personalizado, agregue fragmentos o el código de …" at bounding box center [533, 93] width 418 height 11
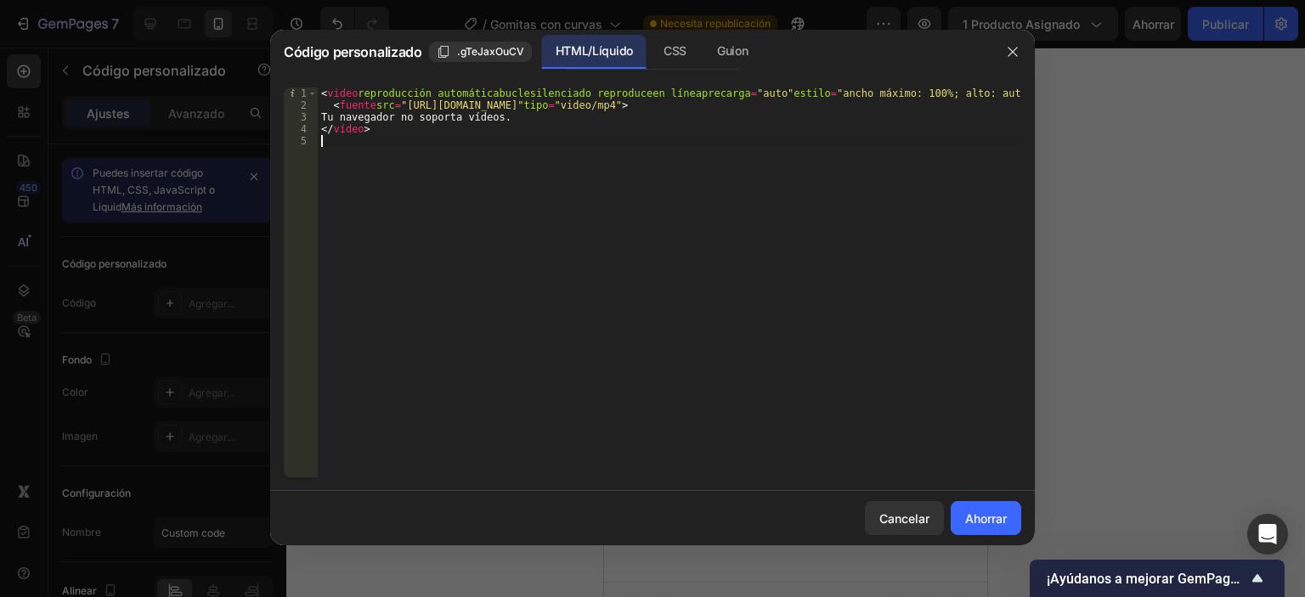
click at [561, 186] on div "< video reproducción automática bucle silenciado reproduce en línea precarga = …" at bounding box center [669, 294] width 703 height 414
drag, startPoint x: 422, startPoint y: 104, endPoint x: 829, endPoint y: 108, distance: 406.9
click at [829, 108] on div "< video reproducción automática bucle silenciado reproduce en línea precarga = …" at bounding box center [669, 294] width 703 height 414
paste textarea "https://cdn.shopify.com/videos/c/o/v/338a38aea26b4912b1fc2f8954fe8a5f.mp4"
type textarea "<source src="htthttps://cdn.shopify.com/videos/c/o/v/338a38aea26b4912b1fc2f8954…"
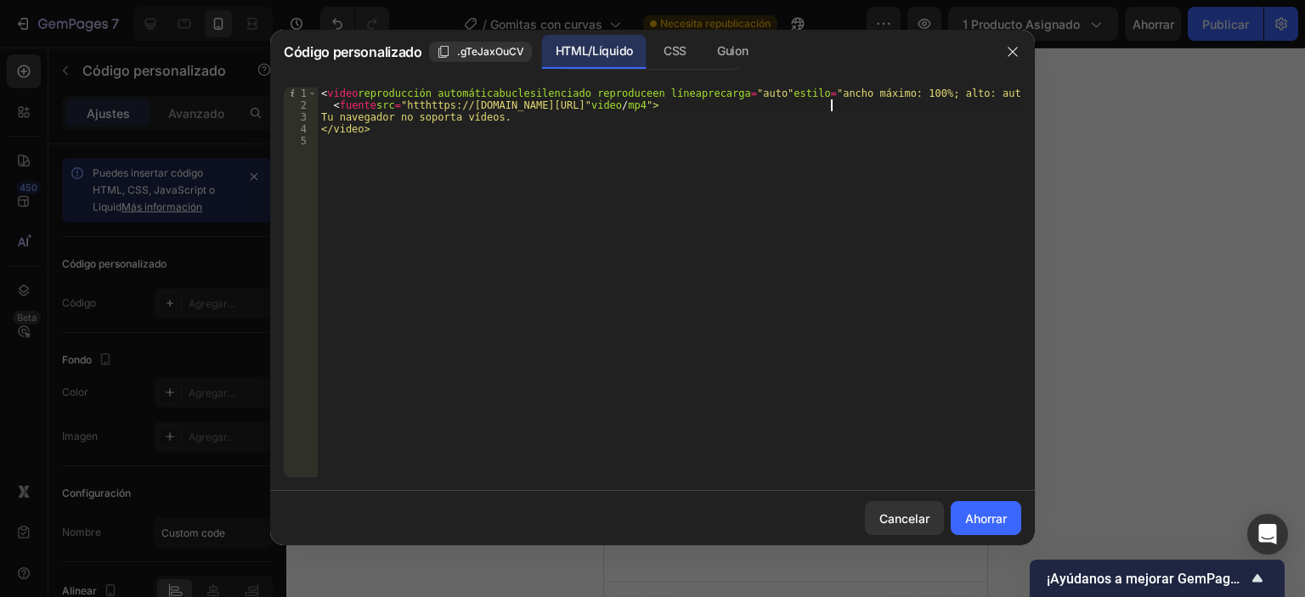
click at [719, 196] on div "< video reproducción automática bucle silenciado reproduce en línea precarga = …" at bounding box center [669, 294] width 703 height 414
drag, startPoint x: 869, startPoint y: 108, endPoint x: 907, endPoint y: 139, distance: 49.5
click at [870, 110] on div "< video reproducción automática bucle silenciado reproduce en línea precarga = …" at bounding box center [669, 294] width 703 height 414
click at [437, 104] on div "< video reproducción automática bucle silenciado reproduce en línea precarga = …" at bounding box center [669, 294] width 703 height 414
click at [849, 107] on div "< video reproducción automática bucle silenciado reproduce en línea precarga = …" at bounding box center [669, 294] width 703 height 414
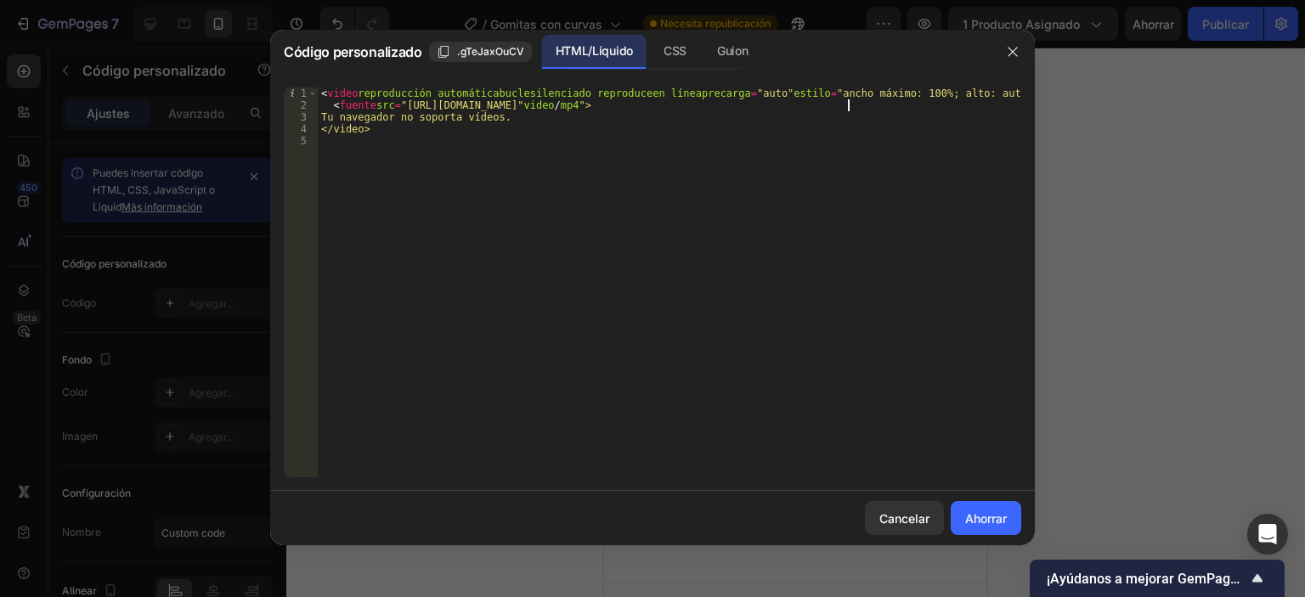
click at [852, 107] on div "< video reproducción automática bucle silenciado reproduce en línea precarga = …" at bounding box center [669, 294] width 703 height 414
type textarea "<source src="https://cdn.shopify.com/videos/c/o/v/338a38aea26b4912b1fc2f8954fe8…"
click at [979, 508] on button "Ahorrar" at bounding box center [985, 518] width 70 height 34
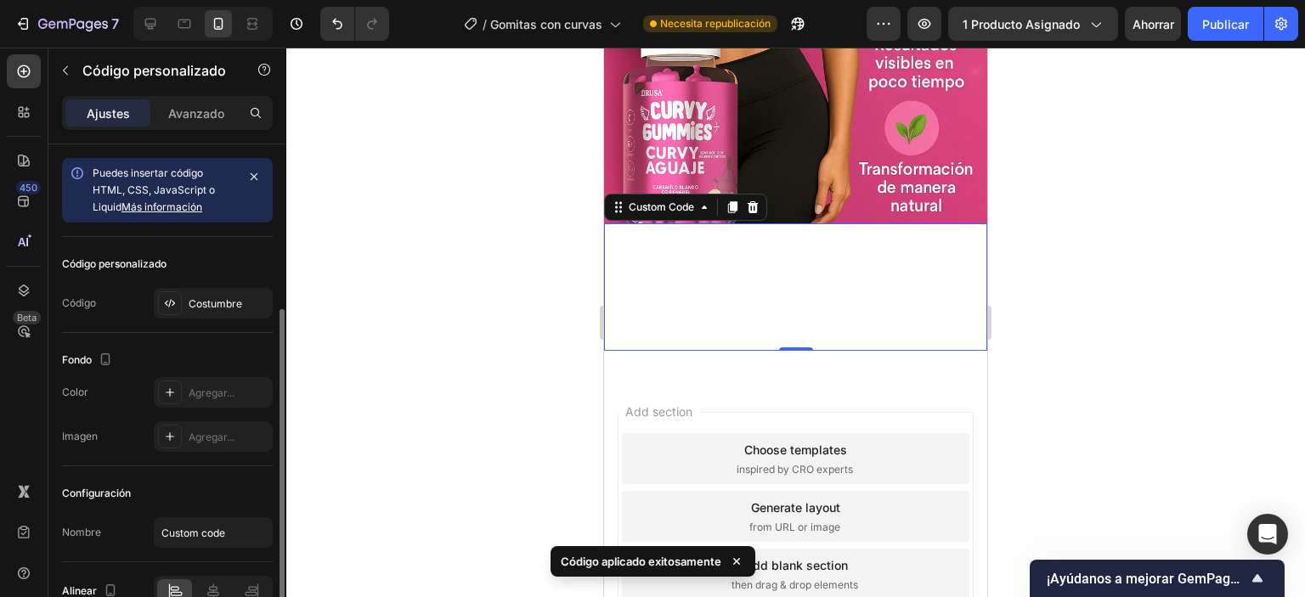
scroll to position [89, 0]
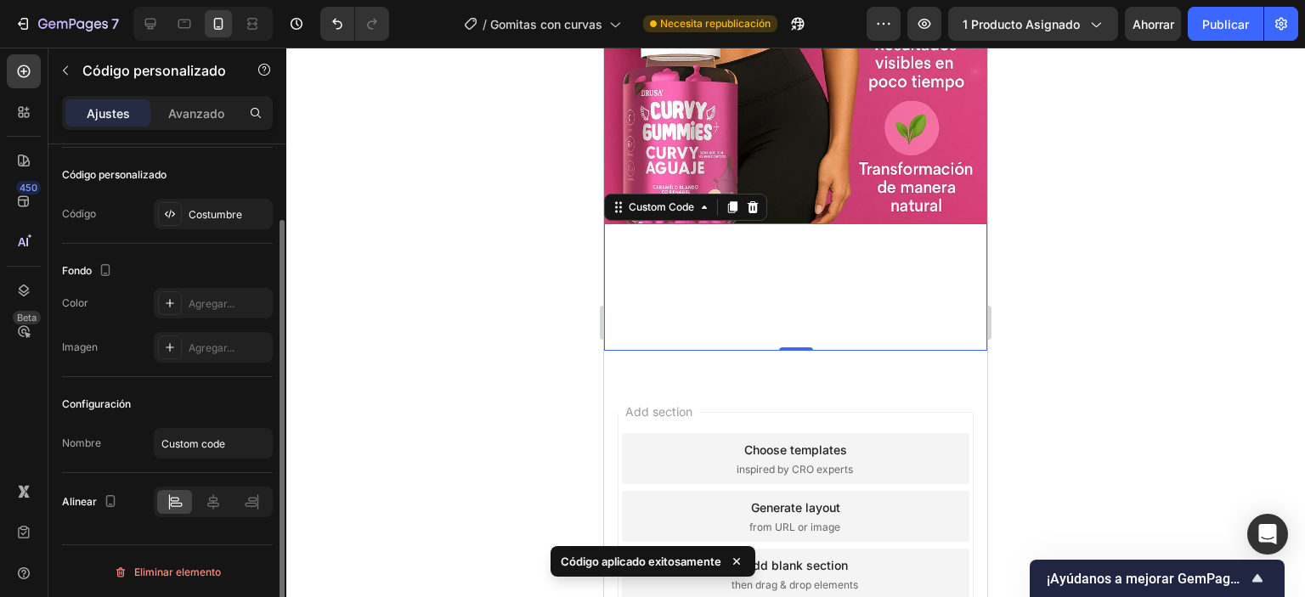
click at [682, 269] on video "Tu navegador no soporta videos." at bounding box center [731, 286] width 255 height 127
click at [682, 271] on video "Tu navegador no soporta videos." at bounding box center [731, 286] width 255 height 127
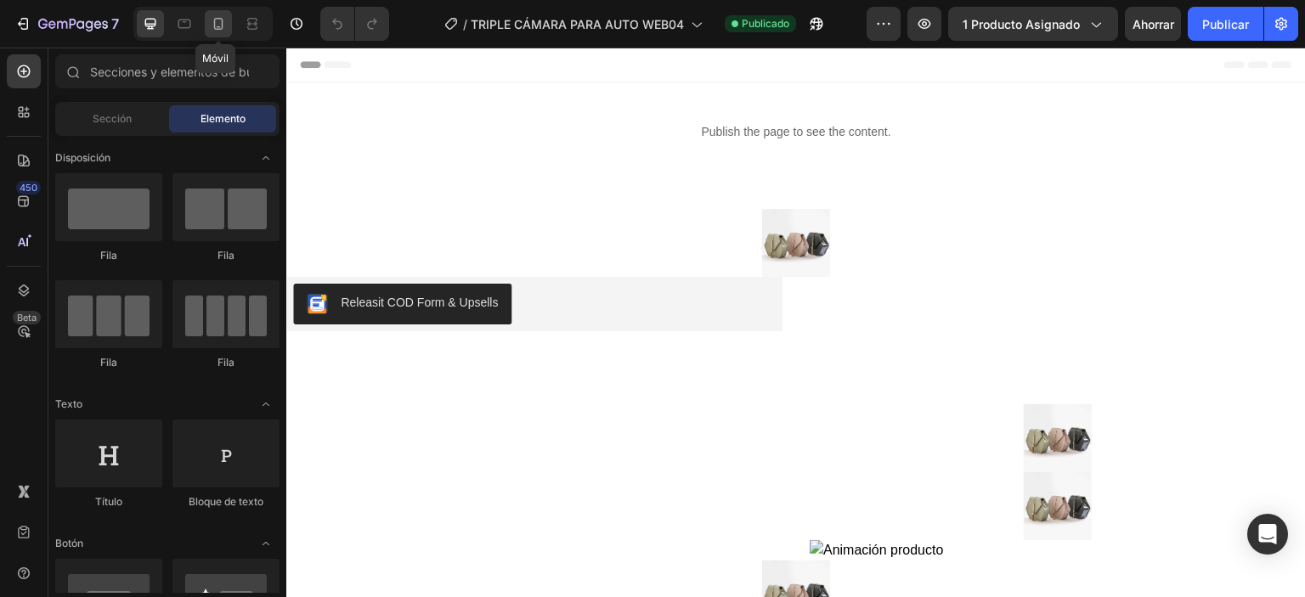
click at [220, 27] on icon at bounding box center [218, 23] width 17 height 17
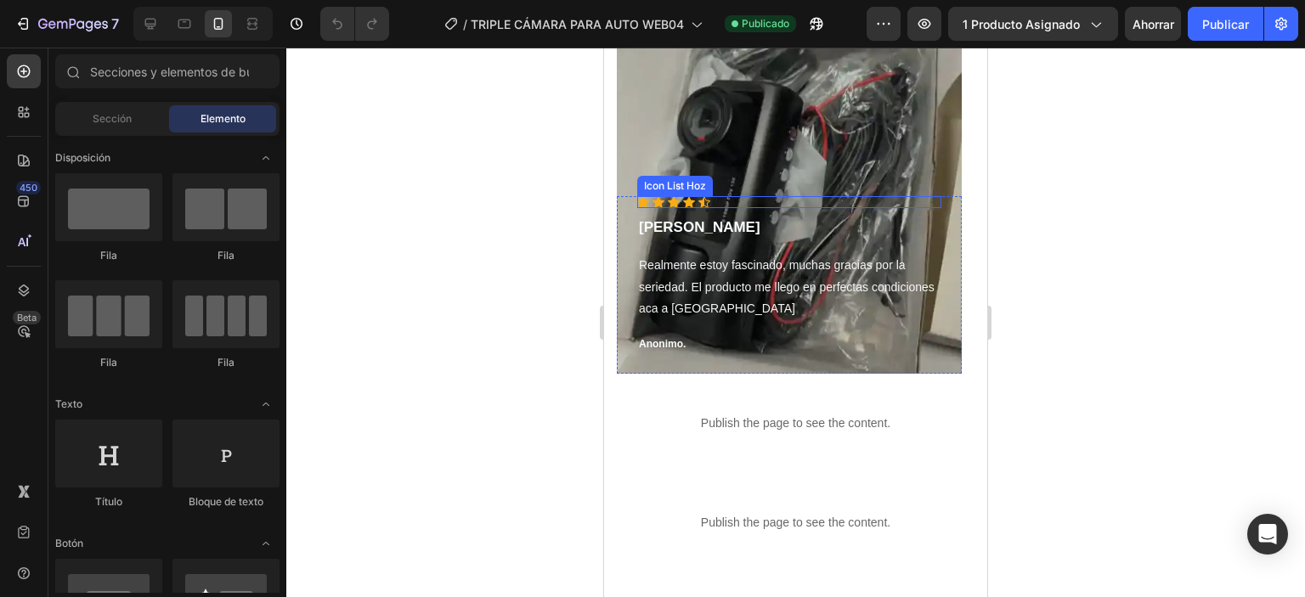
scroll to position [5096, 0]
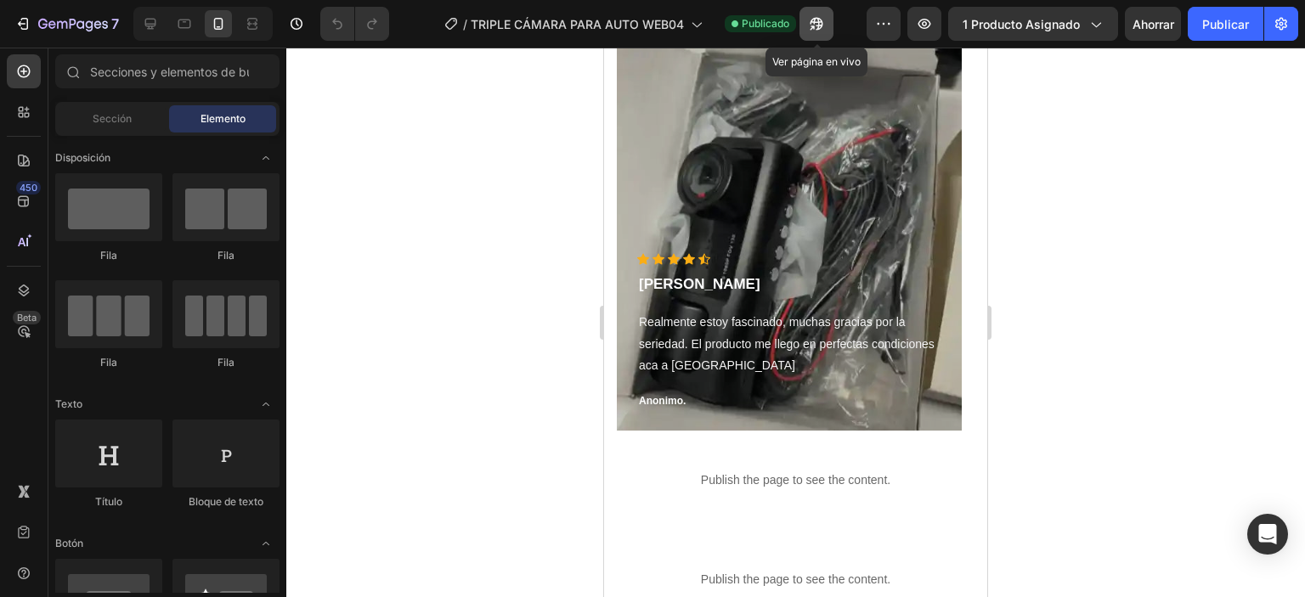
click at [819, 20] on icon "button" at bounding box center [816, 23] width 17 height 17
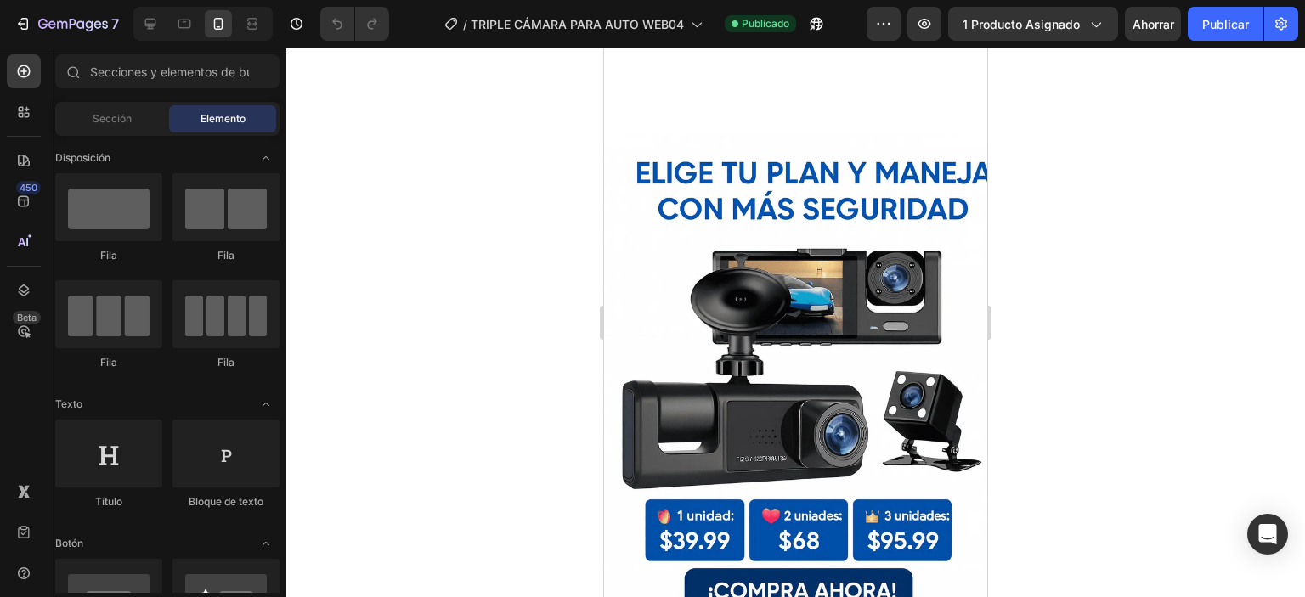
scroll to position [758, 0]
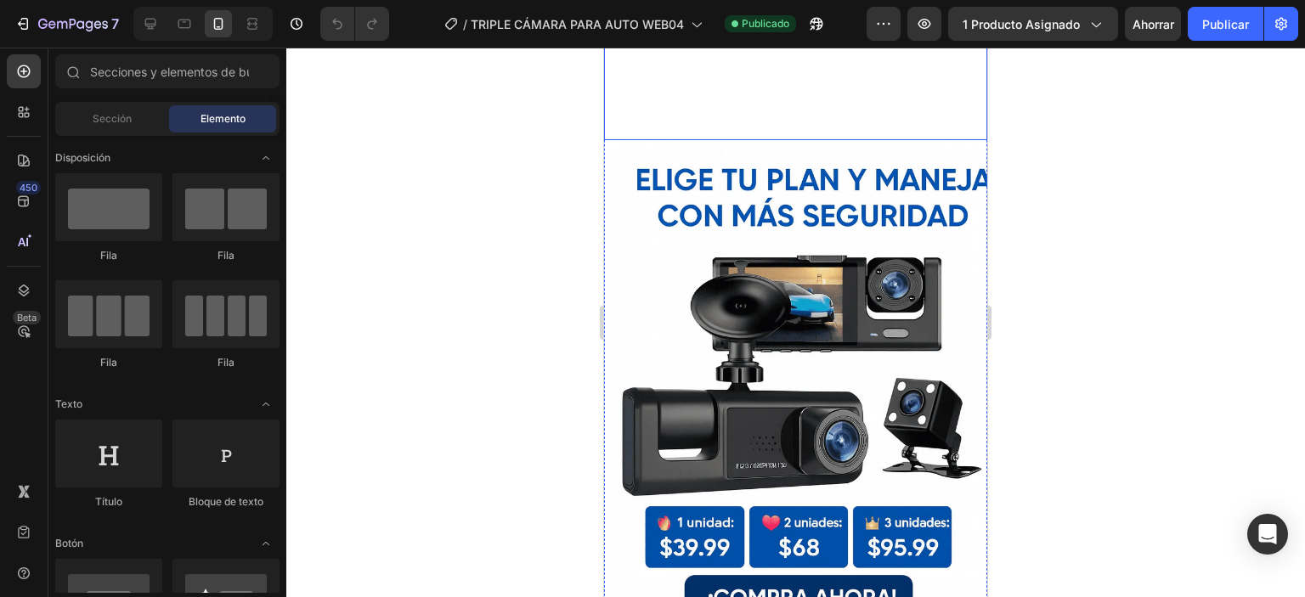
click at [859, 140] on video "Tu navegador no soporta videos." at bounding box center [731, 76] width 255 height 127
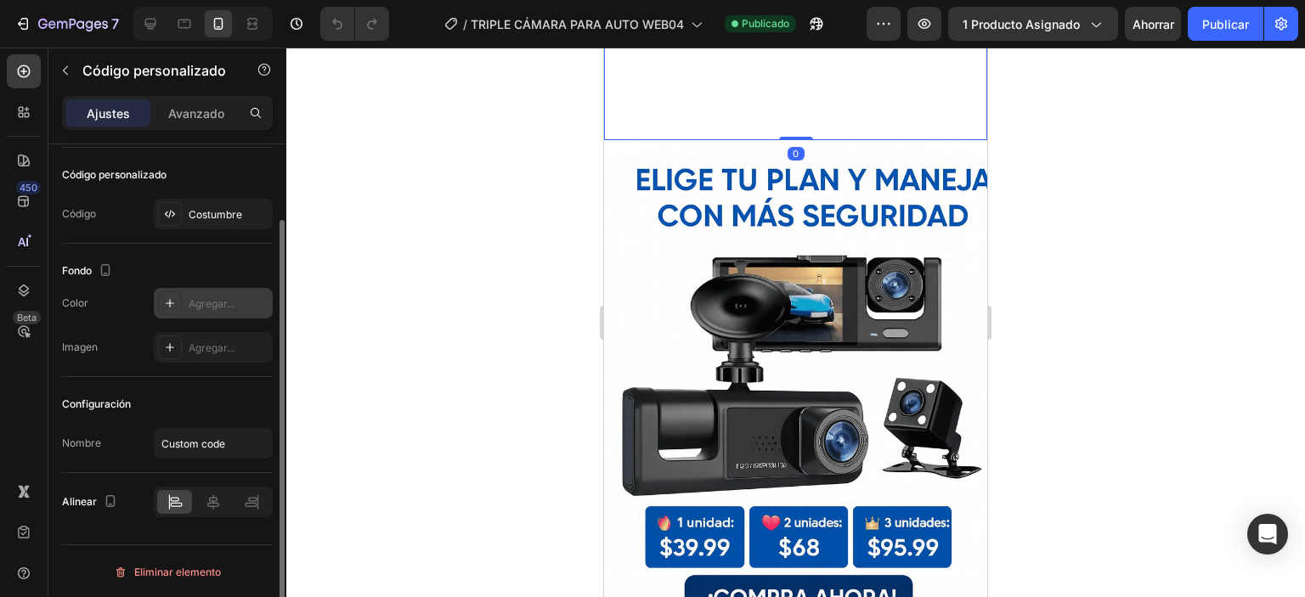
scroll to position [0, 0]
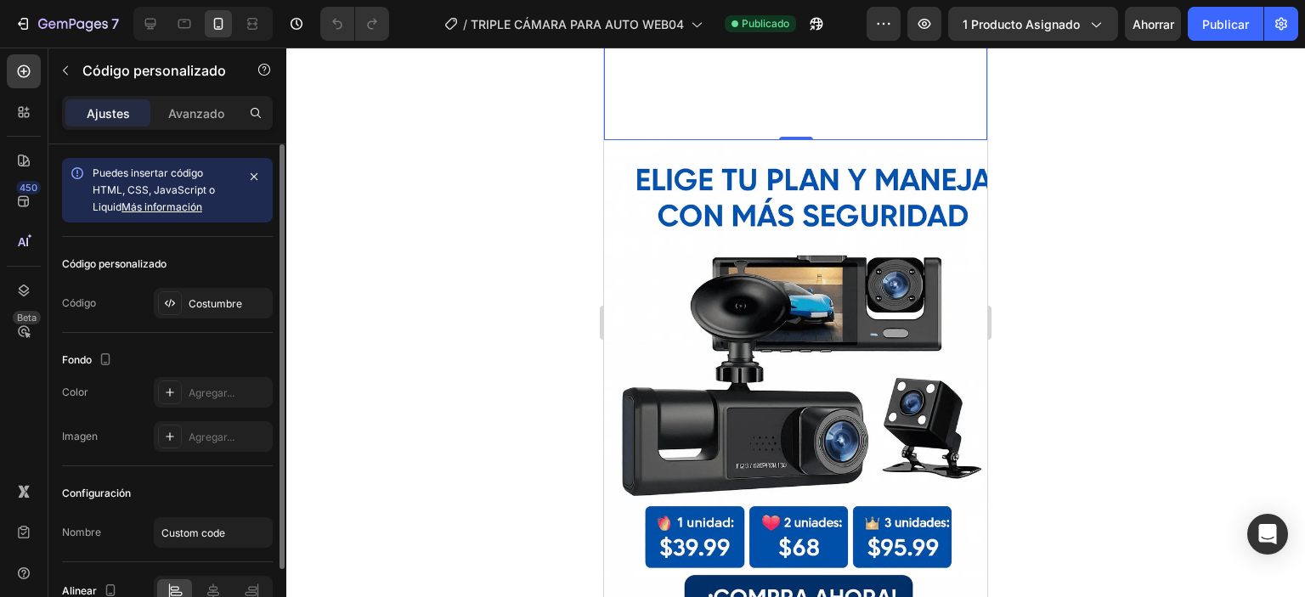
click at [742, 140] on video "Tu navegador no soporta videos." at bounding box center [731, 76] width 255 height 127
click at [743, 140] on video "Tu navegador no soporta videos." at bounding box center [731, 76] width 255 height 127
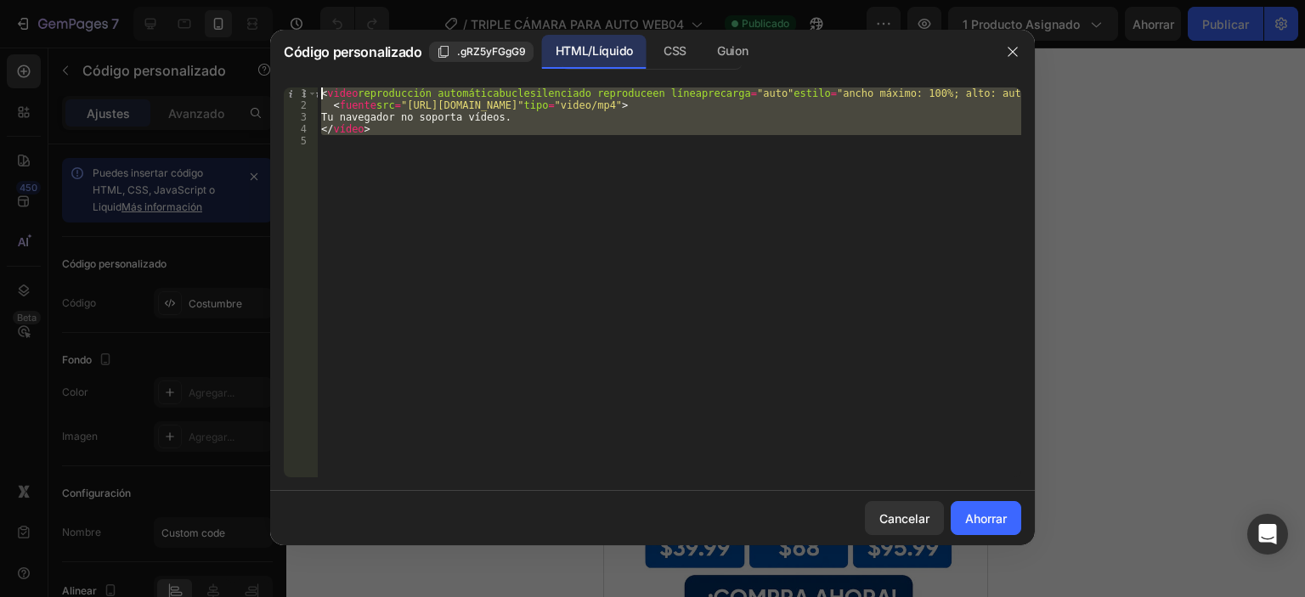
drag, startPoint x: 404, startPoint y: 159, endPoint x: 306, endPoint y: 90, distance: 120.2
click at [306, 90] on div "1 2 3 4 5 < video reproducción automática bucle silenciado reproduce en línea p…" at bounding box center [652, 282] width 737 height 390
type textarea "<video autoplay loop muted playsinline preload="auto" style="max-width:100%; he…"
click at [679, 173] on div "< video reproducción automática bucle silenciado reproduce en línea precarga = …" at bounding box center [669, 282] width 703 height 390
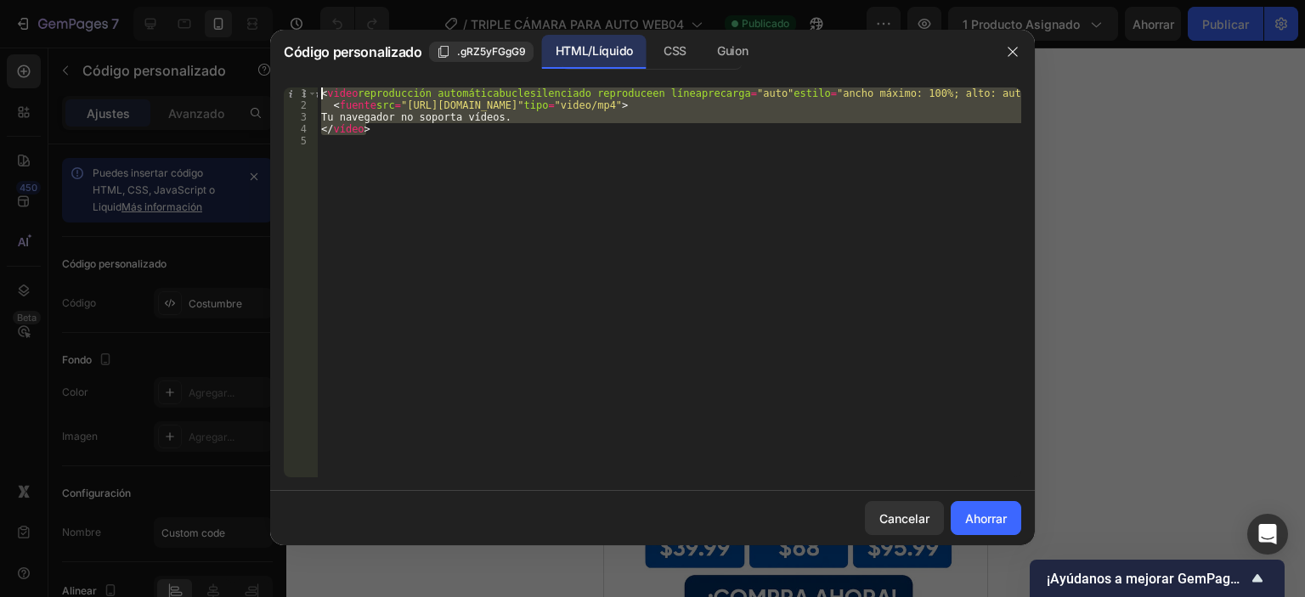
drag, startPoint x: 387, startPoint y: 135, endPoint x: 352, endPoint y: 123, distance: 36.8
click at [307, 85] on div "1 2 3 4 5 < video reproducción automática bucle silenciado reproduce en línea p…" at bounding box center [652, 282] width 764 height 417
type textarea "<video autoplay loop muted playsinline preload="auto" style="max-width:100%; he…"
click at [326, 153] on div "< video reproducción automática bucle silenciado reproduce en línea precarga = …" at bounding box center [669, 294] width 703 height 414
drag, startPoint x: 319, startPoint y: 138, endPoint x: 319, endPoint y: 81, distance: 57.8
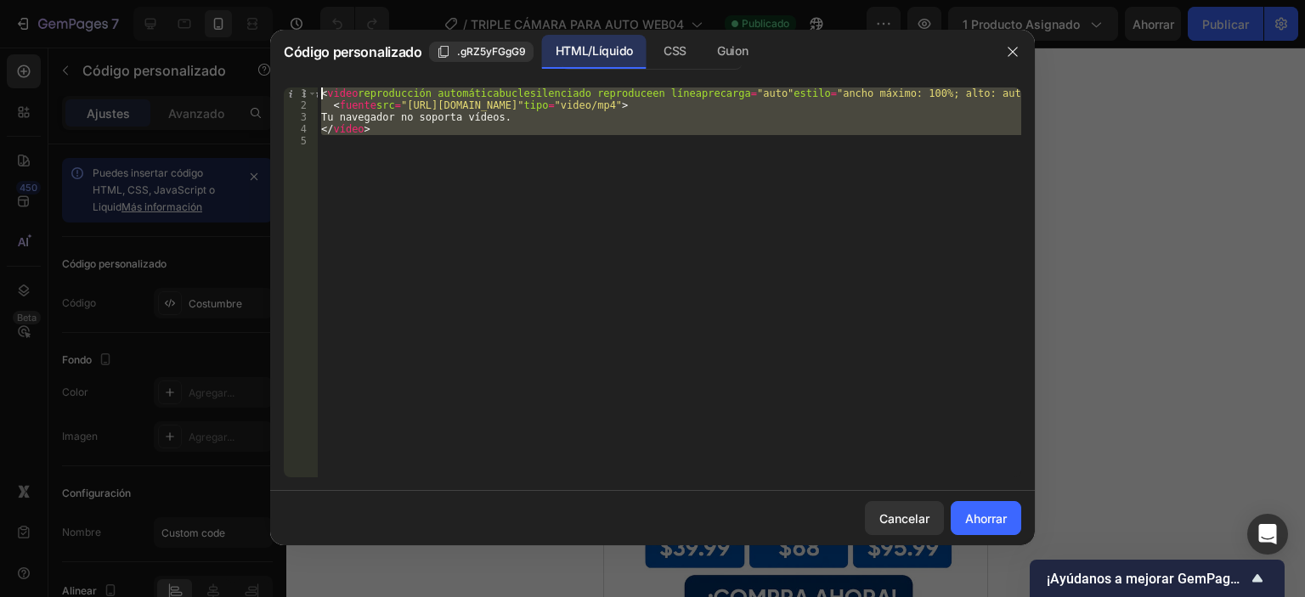
click at [313, 76] on div "1 2 3 4 5 < video reproducción automática bucle silenciado reproduce en línea p…" at bounding box center [652, 282] width 764 height 417
type textarea "<video autoplay loop muted playsinline preload="auto" style="max-width:100%; he…"
